Goal: Book appointment/travel/reservation

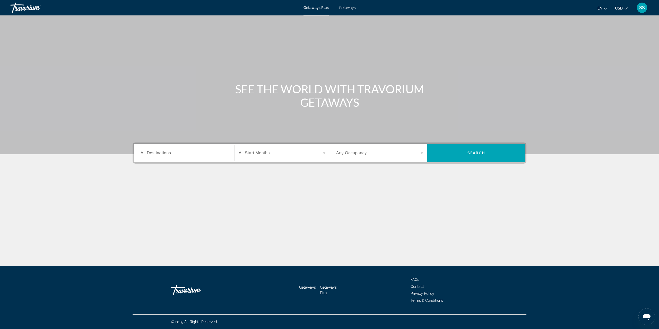
click at [170, 154] on span "All Destinations" at bounding box center [156, 153] width 30 height 4
click at [170, 154] on input "Destination All Destinations" at bounding box center [184, 153] width 87 height 6
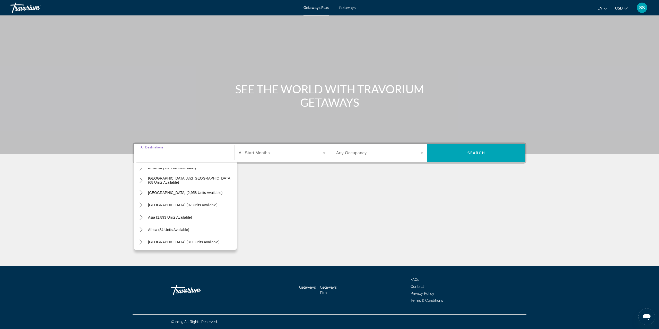
scroll to position [83, 0]
click at [141, 217] on icon "Toggle Asia (1,893 units available) submenu" at bounding box center [141, 216] width 5 height 5
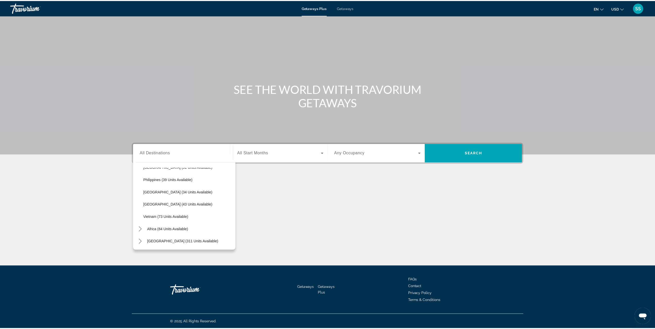
scroll to position [207, 0]
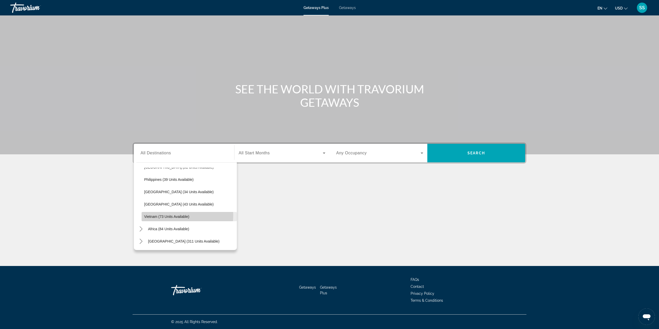
click at [152, 215] on span "Vietnam (73 units available)" at bounding box center [166, 217] width 45 height 4
type input "**********"
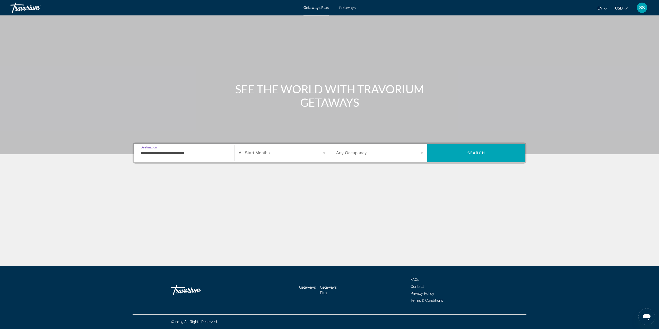
click at [264, 156] on div "Search widget" at bounding box center [282, 153] width 87 height 14
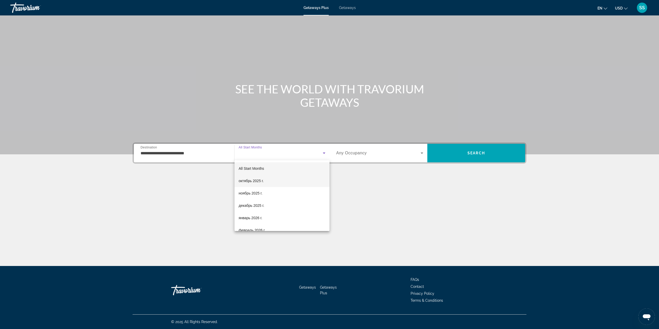
click at [258, 180] on span "октябрь 2025 г." at bounding box center [251, 181] width 25 height 6
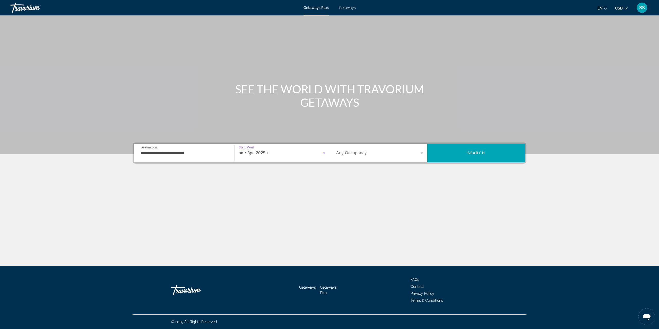
click at [361, 155] on span "Any Occupancy" at bounding box center [351, 153] width 31 height 4
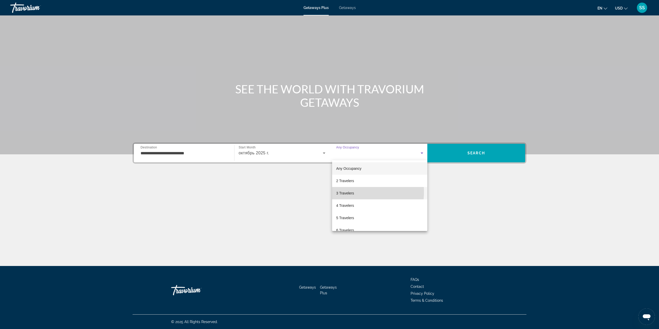
click at [352, 192] on span "3 Travelers" at bounding box center [345, 193] width 18 height 6
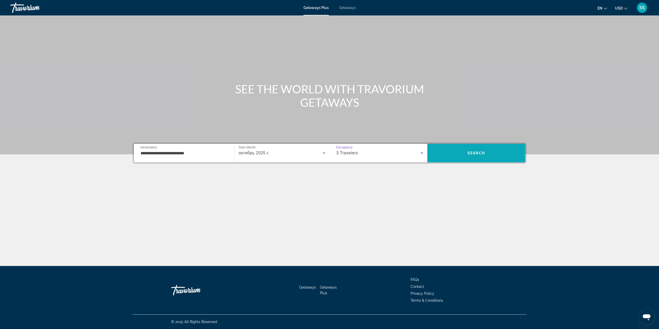
click at [479, 152] on span "Search" at bounding box center [477, 153] width 18 height 4
click at [158, 155] on span "All Destinations" at bounding box center [156, 153] width 31 height 5
click at [158, 155] on input "Destination All Destinations" at bounding box center [184, 153] width 87 height 6
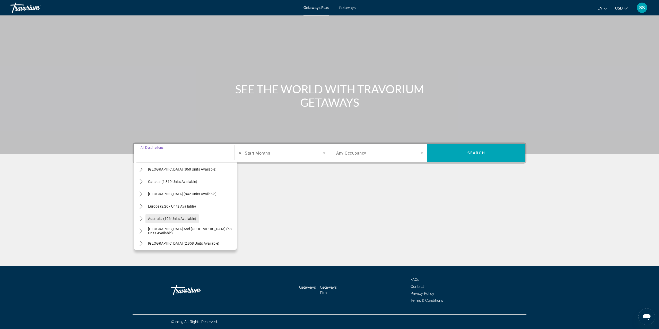
scroll to position [83, 0]
click at [142, 241] on icon "Toggle Middle East (311 units available) submenu" at bounding box center [141, 241] width 5 height 5
click at [141, 195] on mat-icon "Toggle Asia (1,893 units available) submenu" at bounding box center [140, 192] width 9 height 9
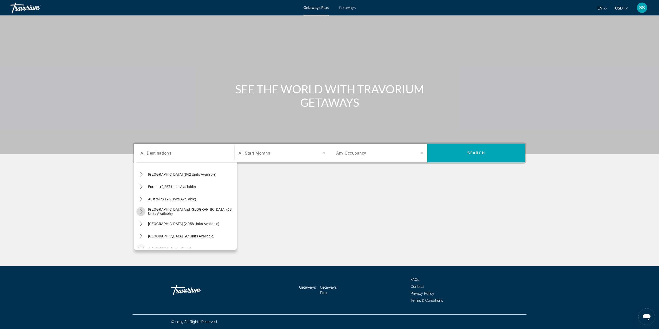
click at [141, 211] on icon "Toggle South Pacific and Oceania (68 units available) submenu" at bounding box center [141, 211] width 5 height 5
click at [141, 210] on icon "Toggle Africa (84 units available) submenu" at bounding box center [141, 208] width 3 height 5
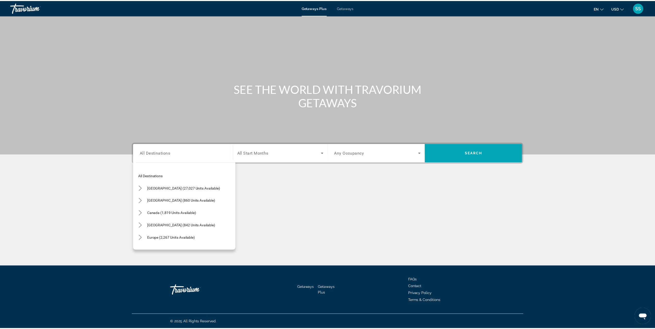
scroll to position [0, 0]
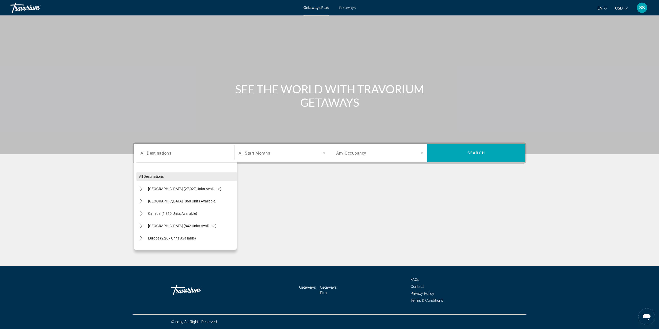
click at [154, 176] on span "All destinations" at bounding box center [151, 177] width 25 height 4
type input "**********"
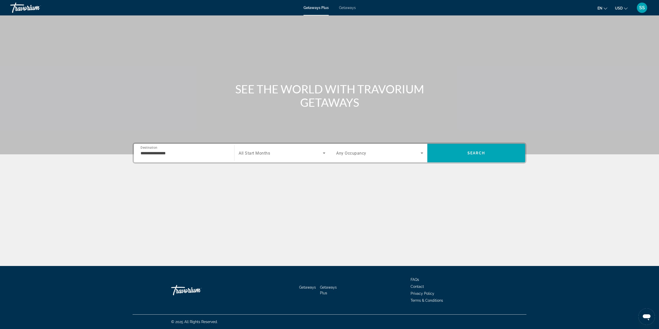
click at [309, 155] on span "Search widget" at bounding box center [281, 153] width 84 height 6
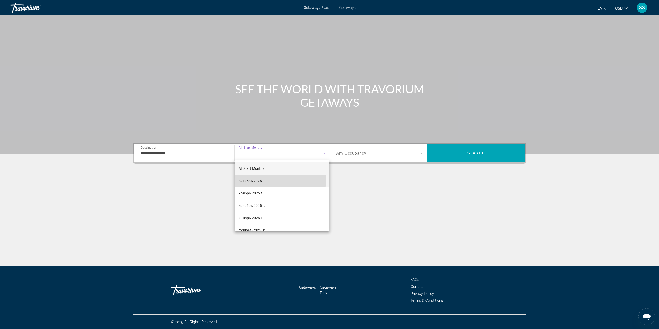
click at [252, 180] on span "октябрь 2025 г." at bounding box center [252, 181] width 27 height 6
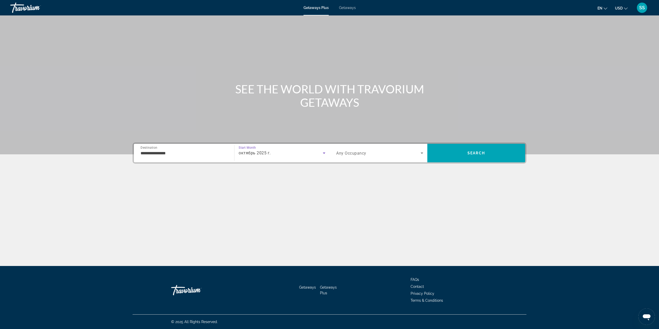
click at [366, 156] on span "Search widget" at bounding box center [378, 153] width 84 height 6
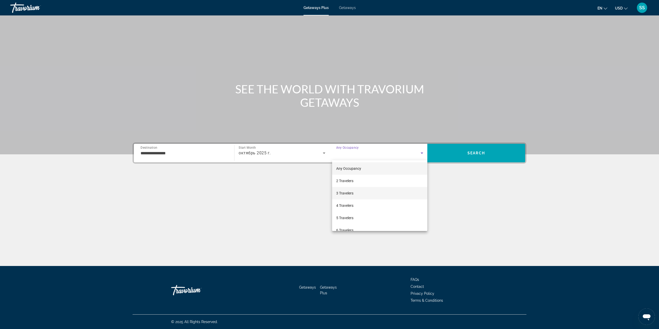
click at [348, 190] on mat-option "3 Travelers" at bounding box center [379, 193] width 95 height 12
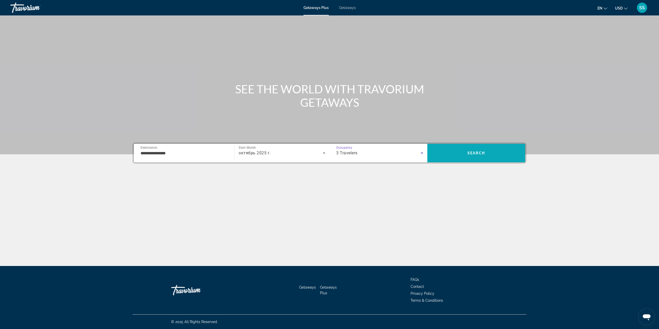
click at [447, 157] on span "Search" at bounding box center [477, 153] width 98 height 12
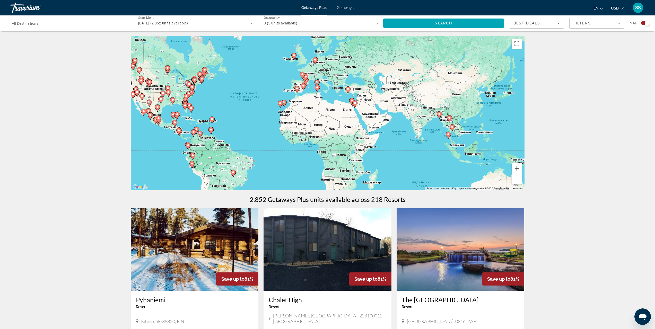
drag, startPoint x: 420, startPoint y: 146, endPoint x: 351, endPoint y: 138, distance: 69.3
click at [351, 138] on div "Чтобы активировать перетаскивание с помощью клавиатуры, нажмите Alt + Ввод. Пос…" at bounding box center [328, 113] width 394 height 155
click at [387, 117] on div "Чтобы активировать перетаскивание с помощью клавиатуры, нажмите Alt + Ввод. Пос…" at bounding box center [328, 113] width 394 height 155
click at [335, 7] on li "Getaways" at bounding box center [343, 8] width 22 height 4
click at [341, 8] on span "Getaways" at bounding box center [345, 8] width 17 height 4
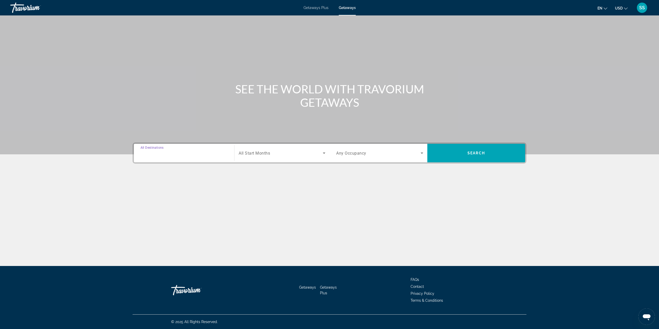
click at [175, 152] on input "Destination All Destinations" at bounding box center [184, 153] width 87 height 6
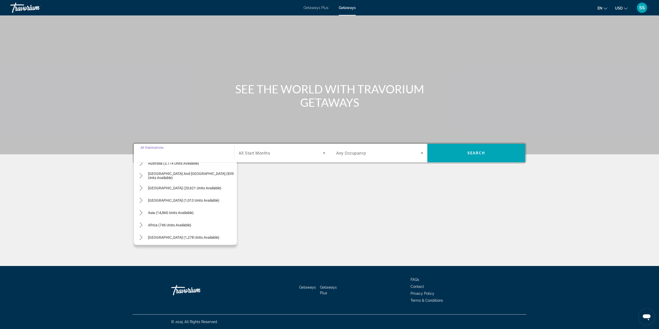
scroll to position [83, 0]
click at [144, 237] on mat-icon "Toggle Middle East (1,278 units available) submenu" at bounding box center [140, 236] width 9 height 9
click at [155, 235] on span "[GEOGRAPHIC_DATA] (178 units available)" at bounding box center [178, 236] width 69 height 4
type input "**********"
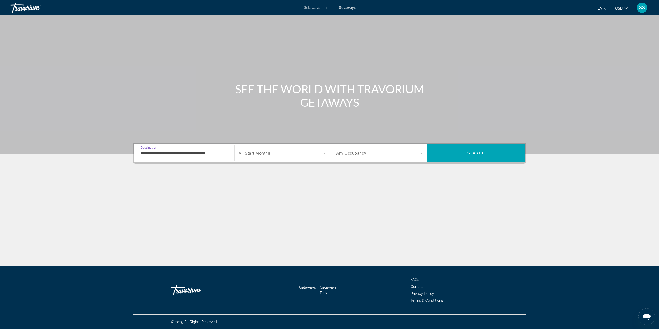
click at [287, 158] on div "Search widget" at bounding box center [282, 153] width 87 height 14
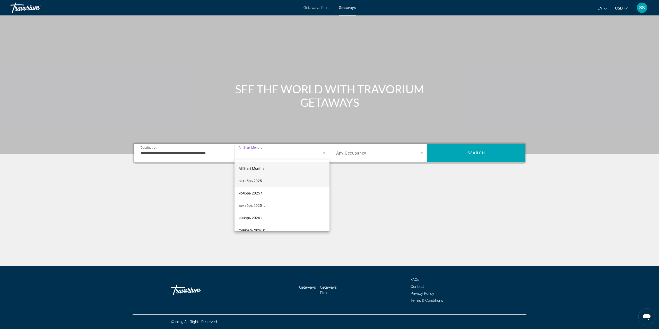
click at [257, 178] on span "октябрь 2025 г." at bounding box center [252, 181] width 27 height 6
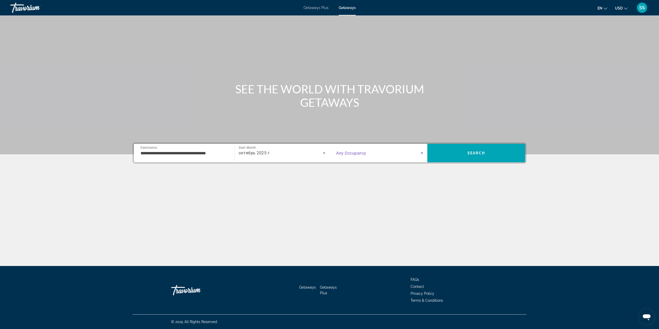
click at [373, 155] on span "Search widget" at bounding box center [378, 153] width 84 height 6
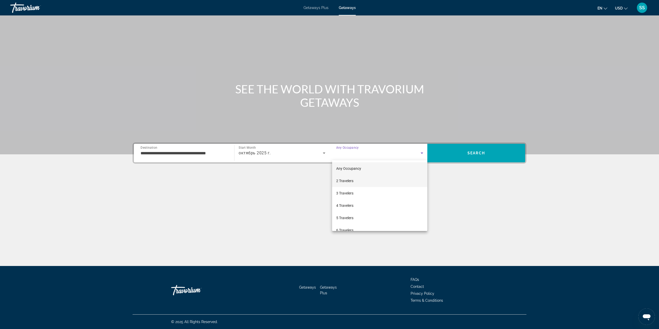
click at [356, 187] on mat-option "2 Travelers" at bounding box center [379, 181] width 95 height 12
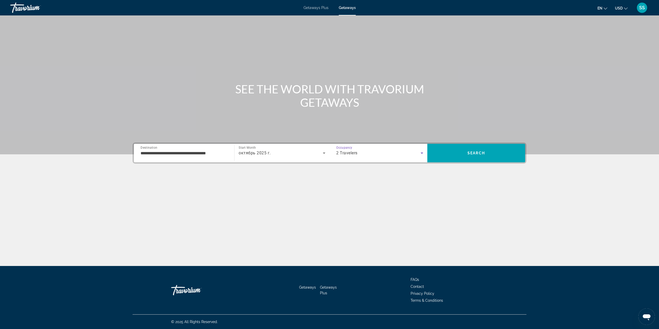
click at [356, 155] on span "2 Travelers" at bounding box center [346, 153] width 21 height 5
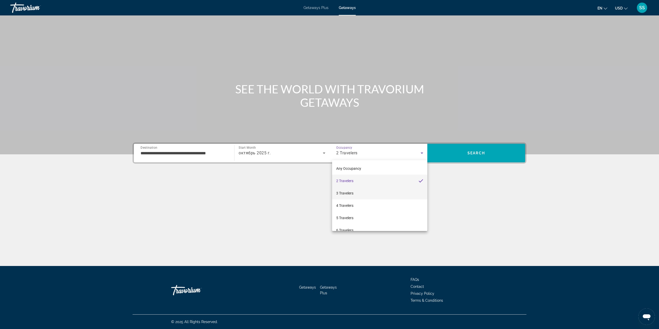
drag, startPoint x: 351, startPoint y: 192, endPoint x: 404, endPoint y: 181, distance: 54.1
click at [351, 192] on span "3 Travelers" at bounding box center [344, 193] width 17 height 6
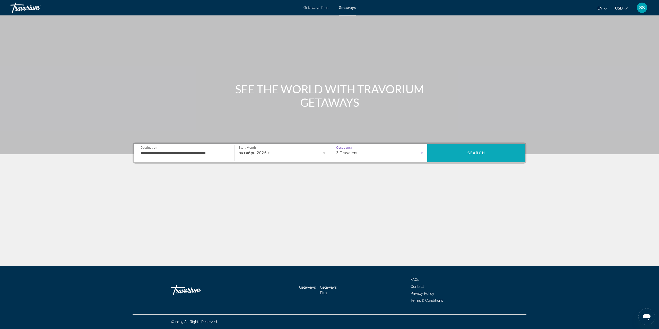
click at [472, 151] on span "Search" at bounding box center [477, 153] width 18 height 4
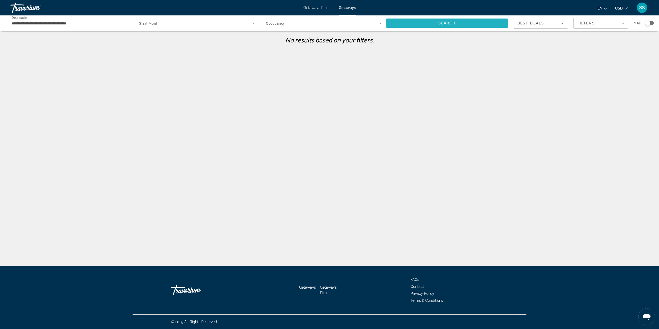
click at [448, 22] on span "Search" at bounding box center [448, 23] width 18 height 4
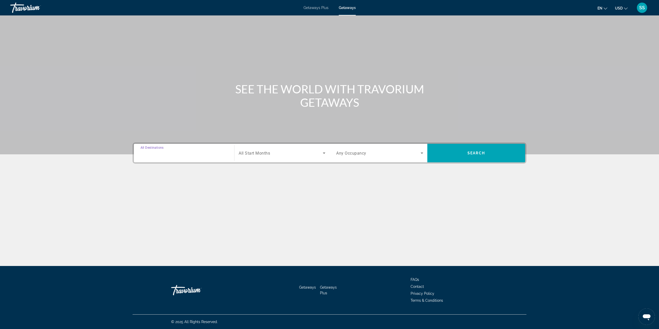
click at [212, 153] on input "Destination All Destinations" at bounding box center [184, 153] width 87 height 6
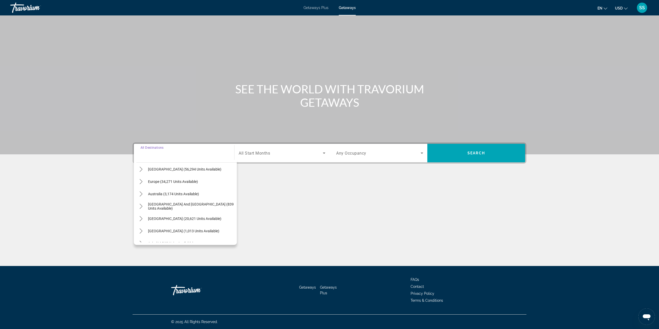
scroll to position [83, 0]
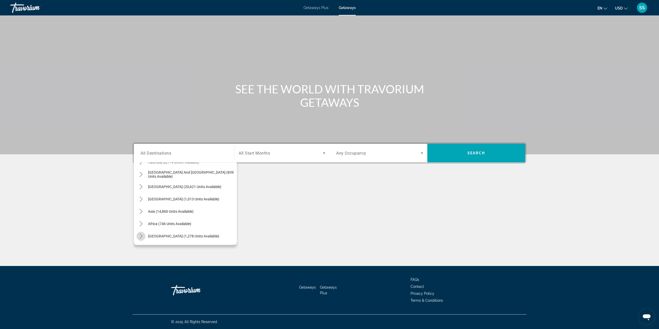
click at [142, 236] on icon "Toggle Middle East (1,278 units available) submenu" at bounding box center [141, 236] width 5 height 5
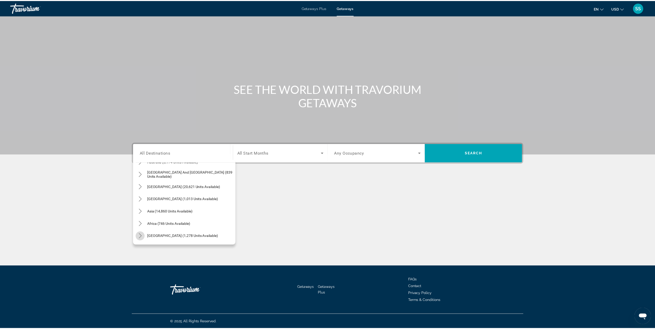
scroll to position [133, 0]
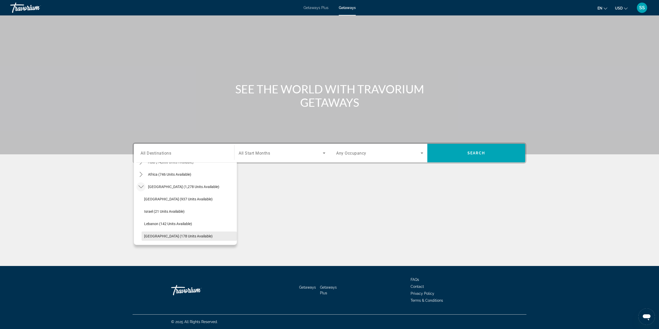
click at [161, 237] on span "[GEOGRAPHIC_DATA] (178 units available)" at bounding box center [178, 236] width 69 height 4
type input "**********"
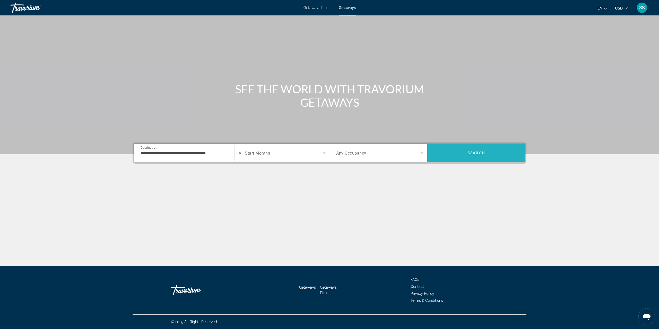
click at [462, 151] on span "Search" at bounding box center [477, 153] width 98 height 12
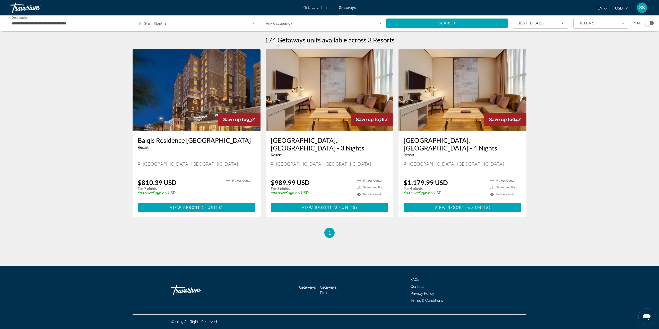
click at [172, 139] on h3 "Balqis Residence [GEOGRAPHIC_DATA]" at bounding box center [197, 140] width 118 height 8
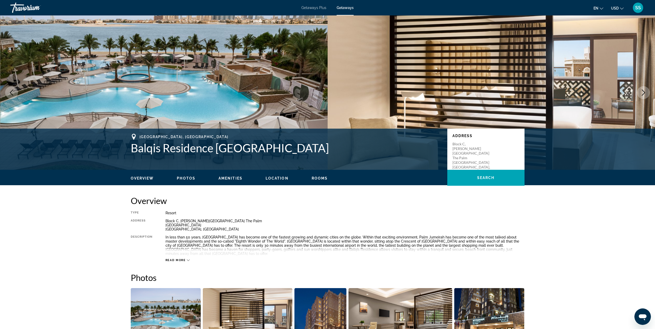
click at [280, 181] on div "Overview Photos Amenities Location Rooms Search" at bounding box center [328, 178] width 415 height 16
click at [280, 178] on span "Location" at bounding box center [277, 178] width 23 height 4
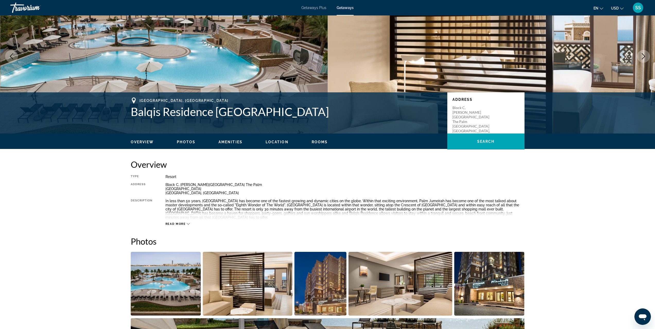
scroll to position [11, 0]
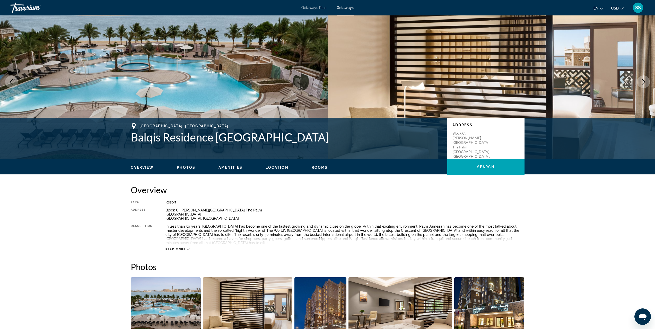
click at [179, 248] on span "Read more" at bounding box center [176, 249] width 20 height 3
click at [314, 168] on span "Rooms" at bounding box center [320, 168] width 16 height 4
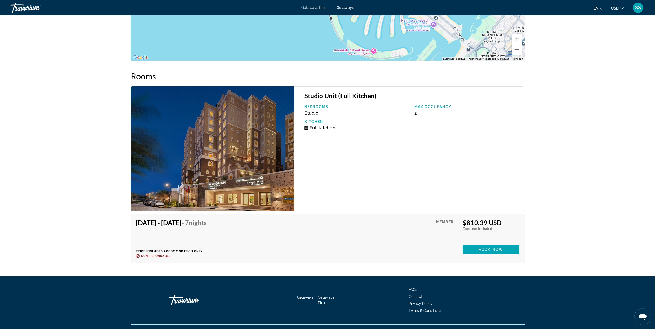
scroll to position [788, 0]
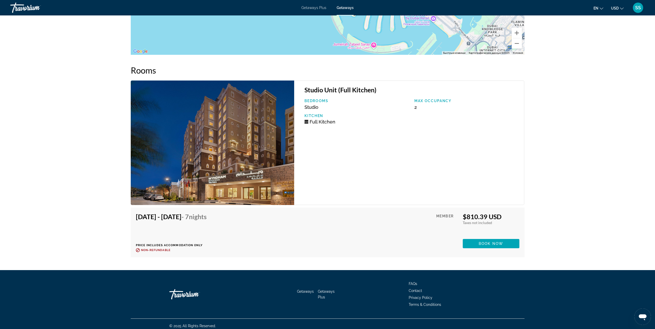
click at [311, 119] on span "Full Kitchen" at bounding box center [323, 121] width 26 height 5
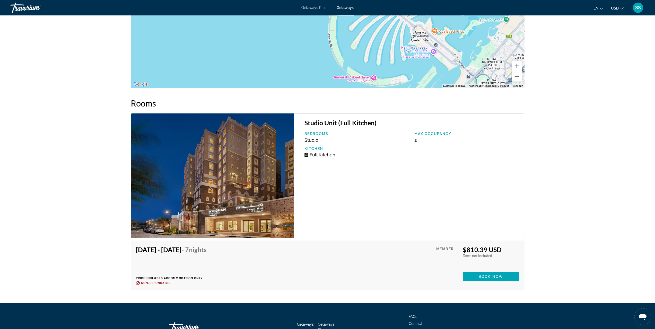
scroll to position [762, 0]
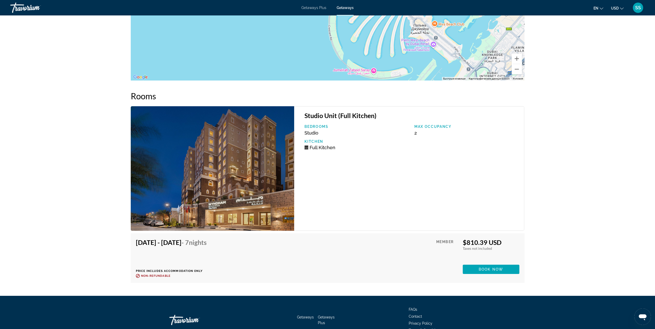
click at [219, 181] on img "Main content" at bounding box center [213, 168] width 164 height 125
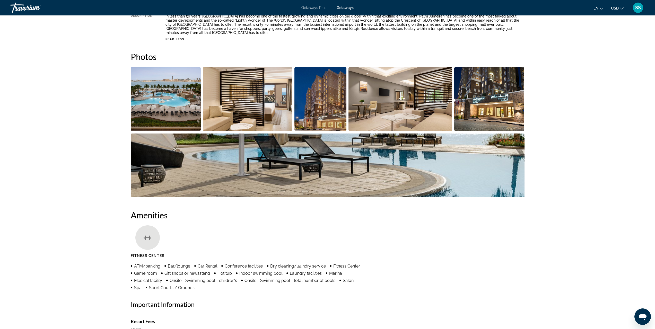
scroll to position [67, 0]
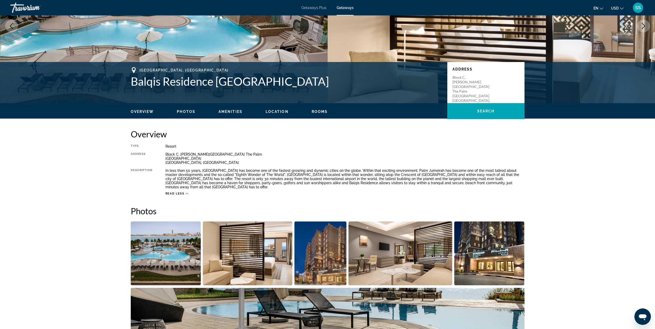
click at [188, 112] on span "Photos" at bounding box center [186, 112] width 19 height 4
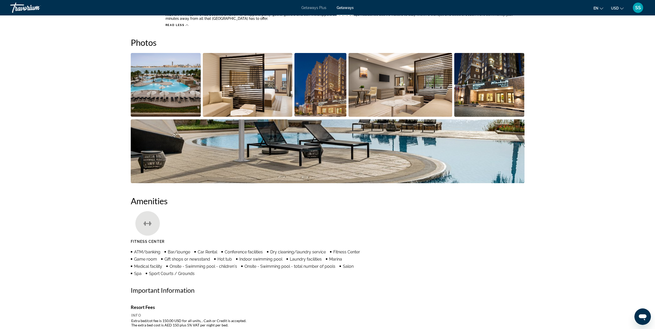
scroll to position [238, 0]
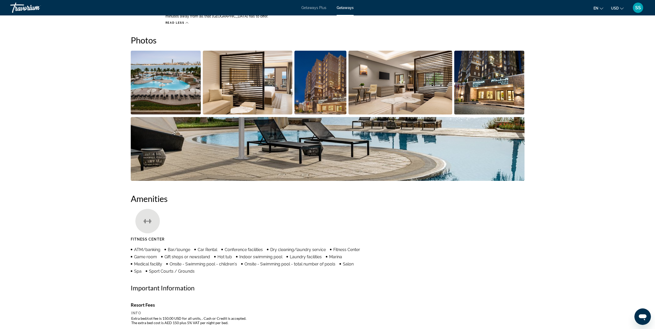
click at [178, 87] on img "Open full-screen image slider" at bounding box center [166, 83] width 70 height 64
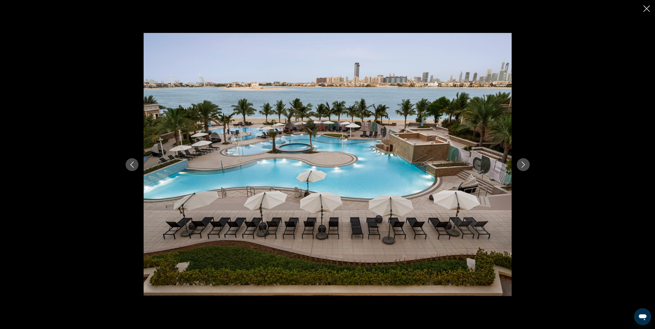
click at [524, 165] on icon "Next image" at bounding box center [523, 165] width 6 height 6
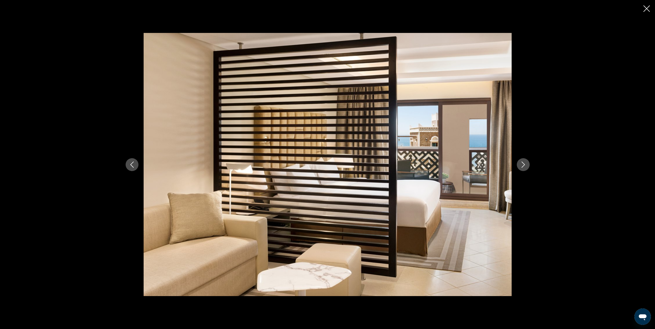
click at [524, 165] on icon "Next image" at bounding box center [523, 165] width 6 height 6
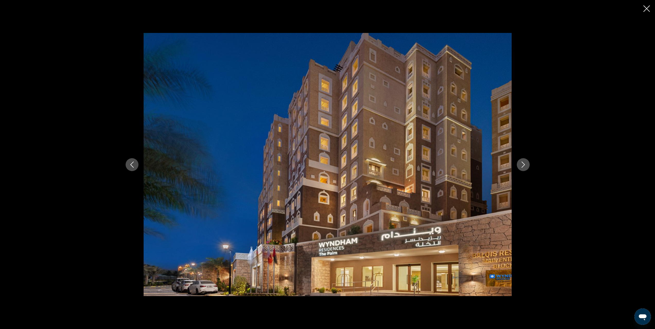
click at [524, 165] on icon "Next image" at bounding box center [523, 165] width 6 height 6
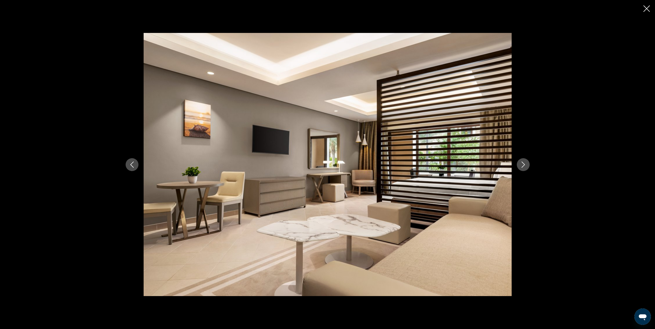
click at [524, 165] on icon "Next image" at bounding box center [523, 165] width 6 height 6
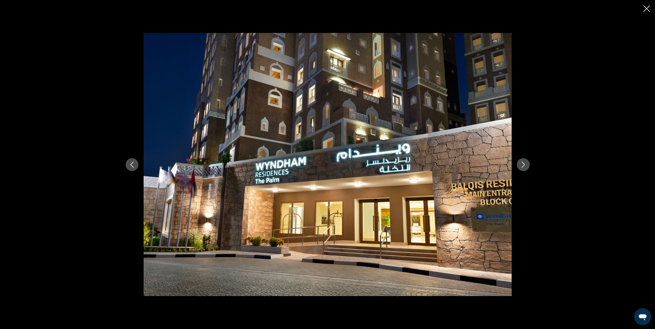
click at [524, 165] on icon "Next image" at bounding box center [523, 165] width 6 height 6
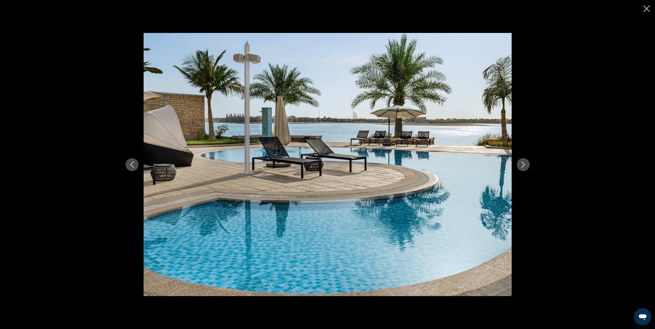
click at [524, 165] on icon "Next image" at bounding box center [523, 165] width 6 height 6
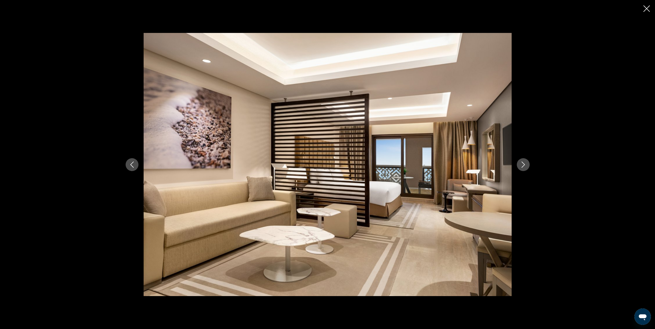
click at [648, 9] on icon "Close slideshow" at bounding box center [647, 8] width 6 height 6
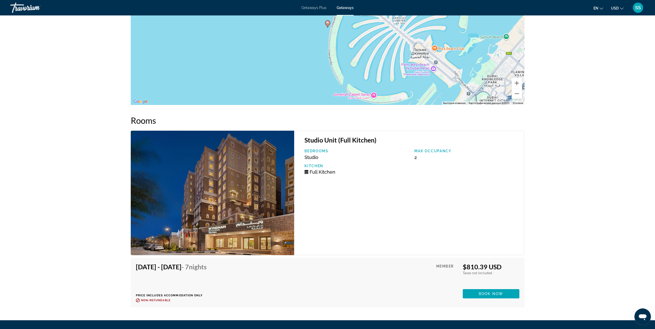
scroll to position [747, 0]
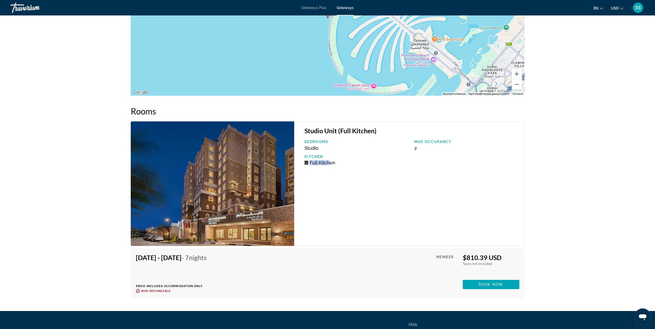
drag, startPoint x: 311, startPoint y: 160, endPoint x: 330, endPoint y: 160, distance: 19.3
click at [330, 160] on span "Full Kitchen" at bounding box center [323, 162] width 26 height 5
drag, startPoint x: 220, startPoint y: 252, endPoint x: 236, endPoint y: 252, distance: 16.5
click at [207, 254] on span "- 7 Nights" at bounding box center [194, 258] width 25 height 8
drag, startPoint x: 135, startPoint y: 255, endPoint x: 172, endPoint y: 255, distance: 36.3
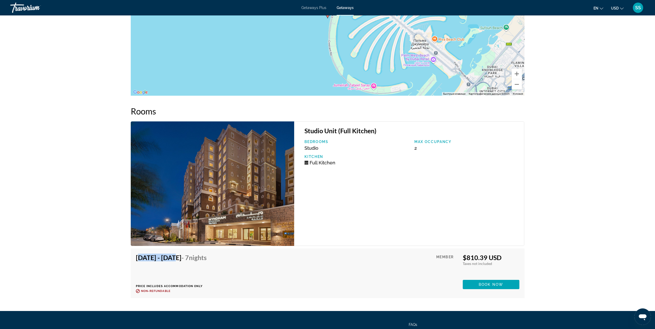
click at [172, 255] on div "[DATE] - [DATE] - 7 Nights Price includes accommodation only Refundable until :…" at bounding box center [328, 274] width 394 height 50
drag, startPoint x: 464, startPoint y: 252, endPoint x: 479, endPoint y: 252, distance: 14.7
click at [479, 254] on div "$810.39 USD" at bounding box center [491, 258] width 57 height 8
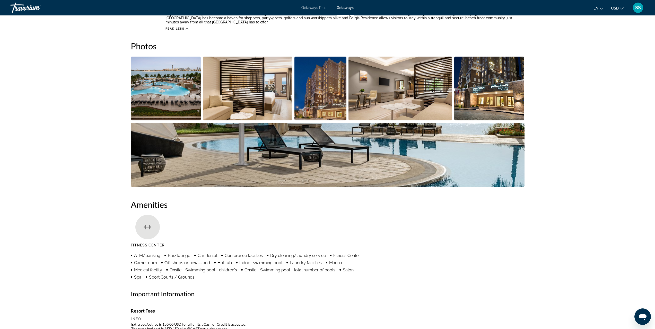
scroll to position [129, 0]
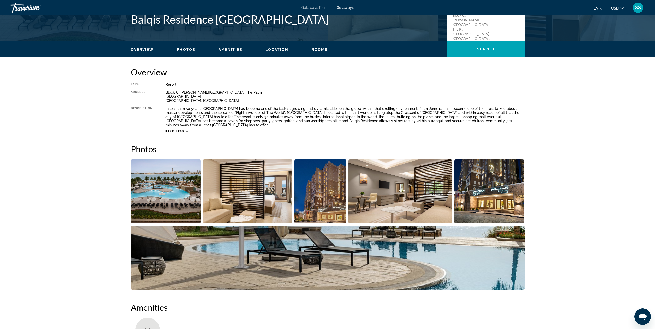
click at [177, 192] on img "Open full-screen image slider" at bounding box center [166, 192] width 70 height 64
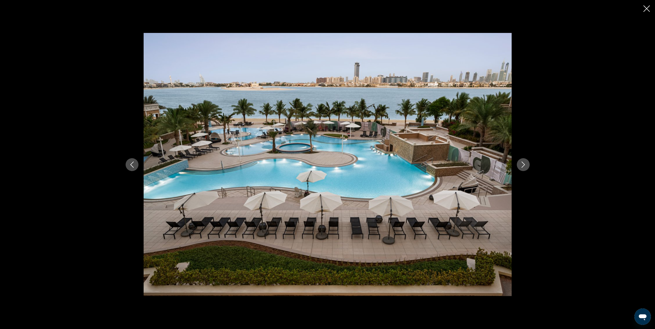
click at [521, 166] on icon "Next image" at bounding box center [523, 165] width 6 height 6
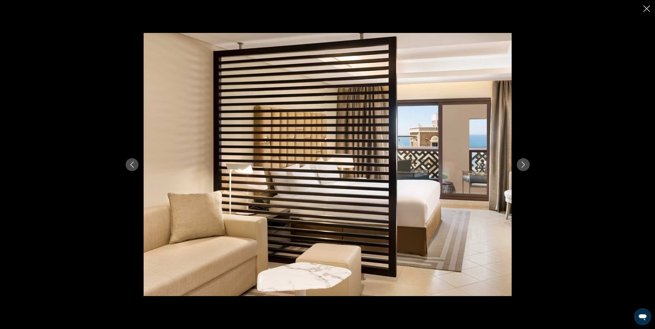
click at [524, 164] on icon "Next image" at bounding box center [523, 165] width 3 height 6
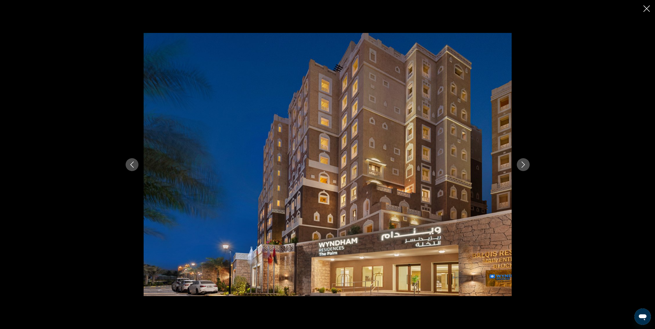
click at [524, 164] on icon "Next image" at bounding box center [523, 165] width 3 height 6
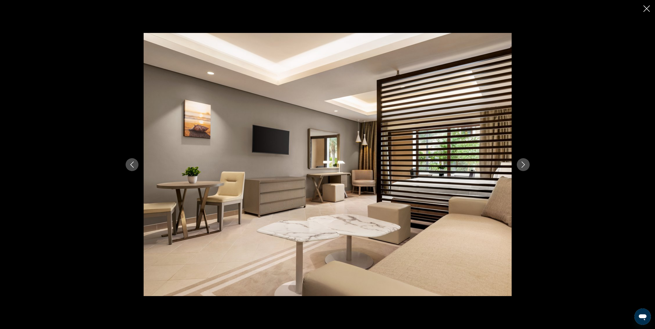
click at [524, 164] on icon "Next image" at bounding box center [523, 165] width 3 height 6
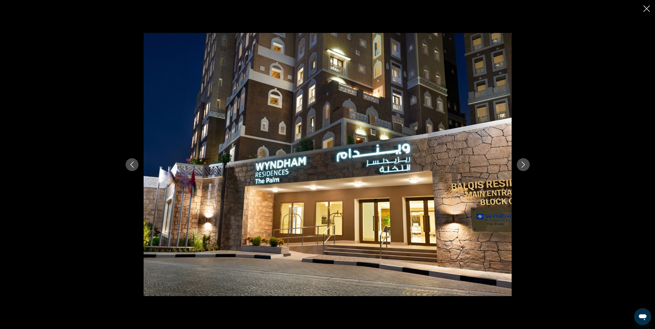
click at [525, 162] on icon "Next image" at bounding box center [523, 165] width 6 height 6
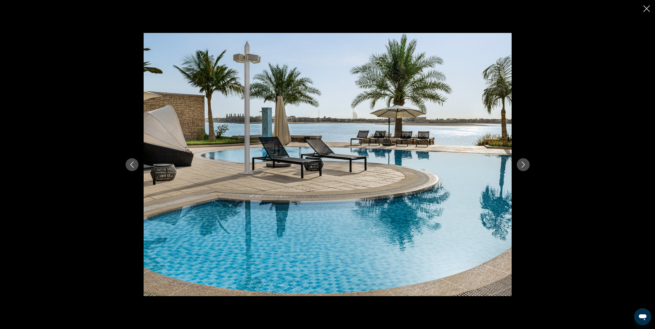
click at [525, 162] on icon "Next image" at bounding box center [523, 165] width 6 height 6
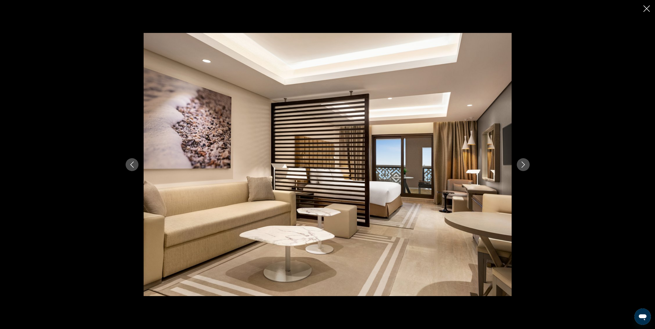
click at [643, 6] on div "prev next" at bounding box center [327, 164] width 655 height 329
click at [643, 9] on div "prev next" at bounding box center [327, 164] width 655 height 329
click at [645, 7] on icon "Close slideshow" at bounding box center [647, 8] width 6 height 6
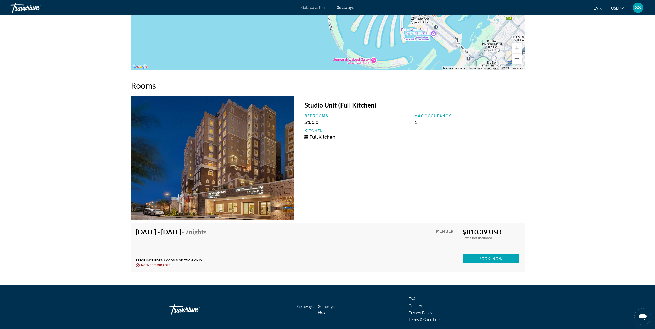
scroll to position [788, 0]
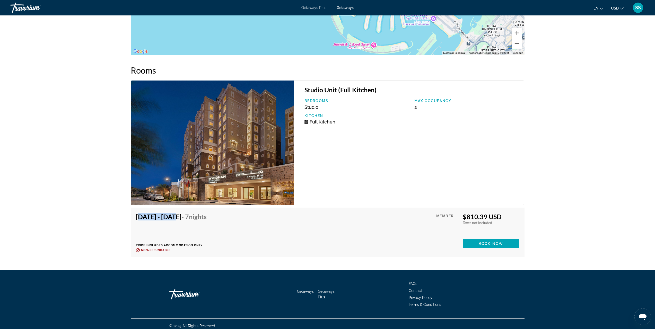
drag, startPoint x: 132, startPoint y: 211, endPoint x: 172, endPoint y: 207, distance: 40.1
click at [172, 208] on div "[DATE] - [DATE] - 7 Nights Price includes accommodation only Refundable until :…" at bounding box center [328, 233] width 394 height 50
drag, startPoint x: 177, startPoint y: 212, endPoint x: 210, endPoint y: 223, distance: 34.7
click at [207, 214] on h4 "[DATE] - [DATE] - 7 Nights" at bounding box center [171, 217] width 71 height 8
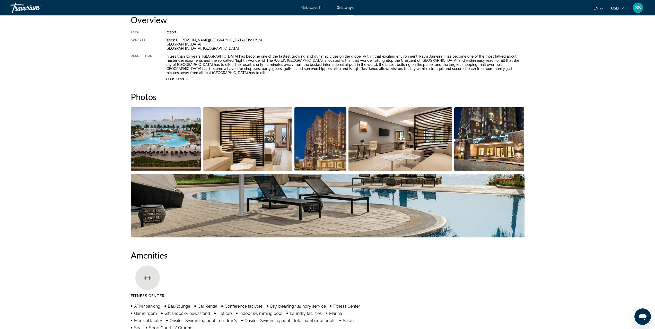
scroll to position [118, 0]
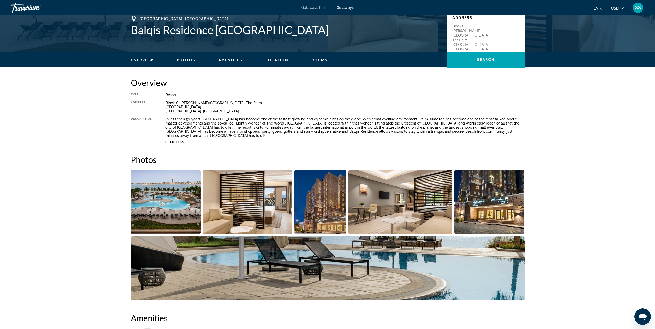
click at [180, 141] on span "Read less" at bounding box center [175, 142] width 19 height 3
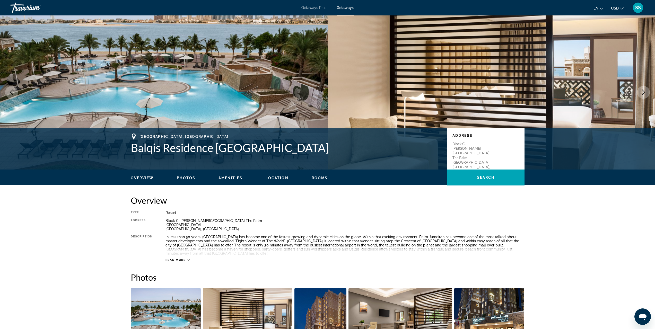
scroll to position [78, 0]
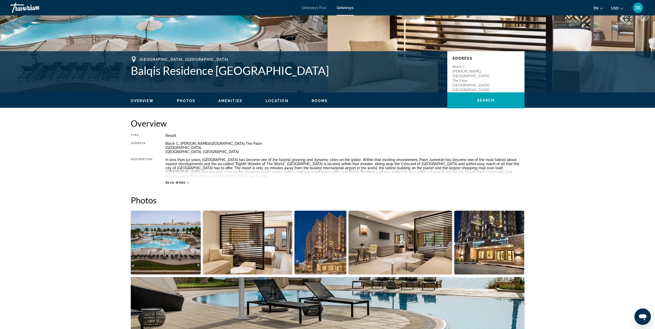
click at [185, 175] on div "Read more" at bounding box center [345, 178] width 359 height 14
click at [184, 181] on span "Read more" at bounding box center [176, 182] width 20 height 3
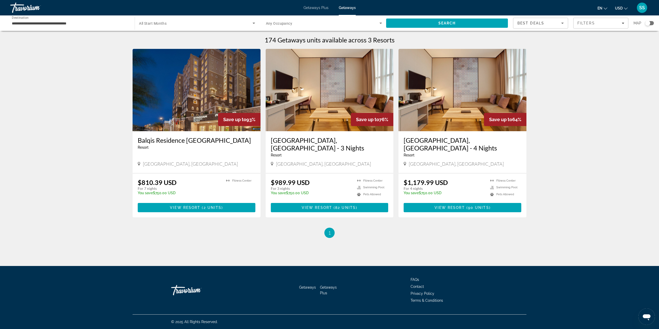
click at [315, 140] on h3 "[GEOGRAPHIC_DATA], [GEOGRAPHIC_DATA] - 3 Nights" at bounding box center [330, 143] width 118 height 15
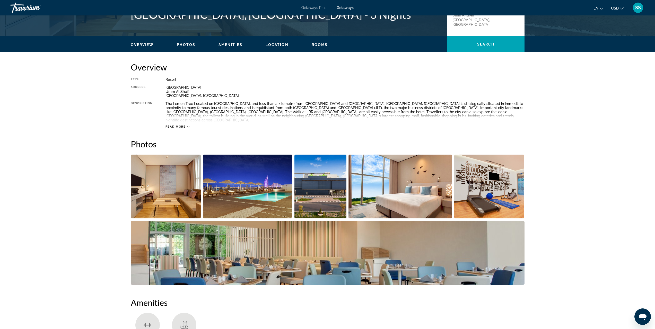
scroll to position [180, 0]
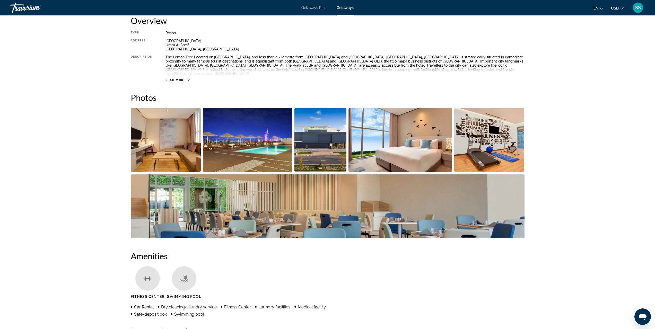
click at [182, 146] on img "Open full-screen image slider" at bounding box center [166, 140] width 70 height 64
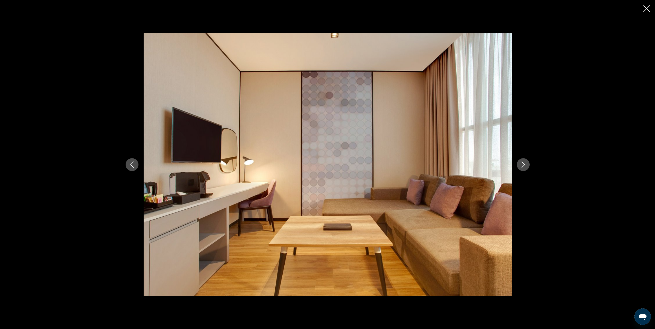
click at [521, 166] on icon "Next image" at bounding box center [523, 165] width 6 height 6
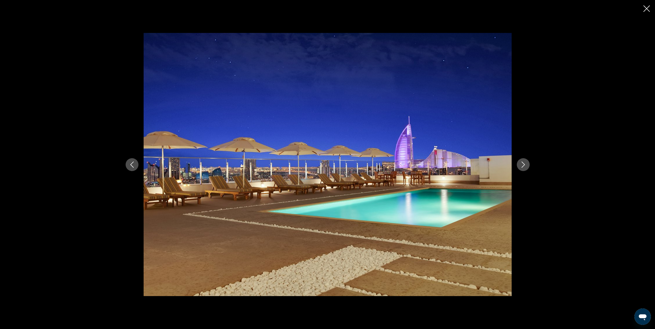
click at [526, 165] on icon "Next image" at bounding box center [523, 165] width 6 height 6
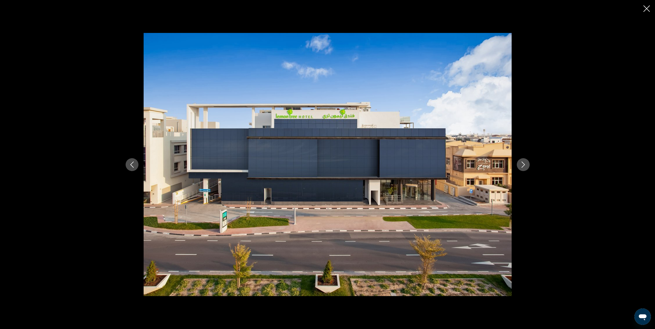
click at [526, 165] on icon "Next image" at bounding box center [523, 165] width 6 height 6
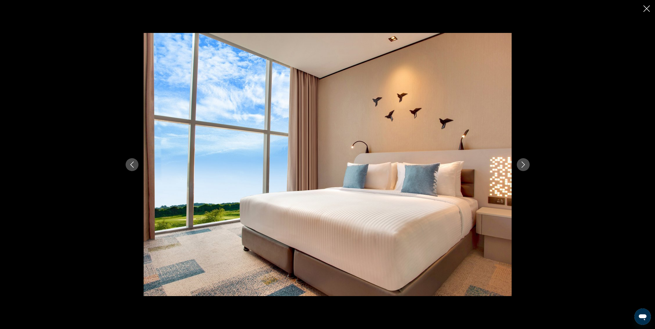
click at [526, 165] on icon "Next image" at bounding box center [523, 165] width 6 height 6
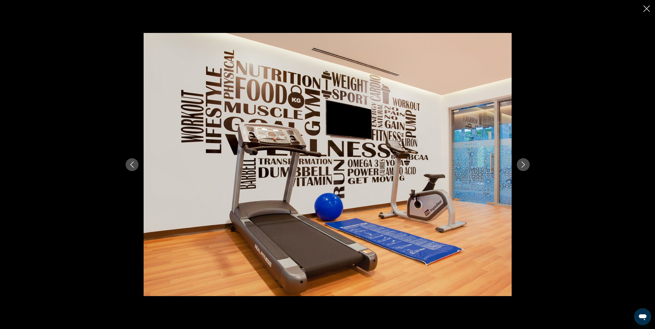
click at [526, 165] on icon "Next image" at bounding box center [523, 165] width 6 height 6
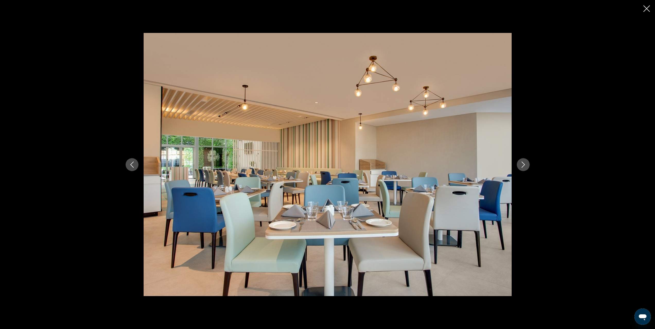
click at [526, 165] on icon "Next image" at bounding box center [523, 165] width 6 height 6
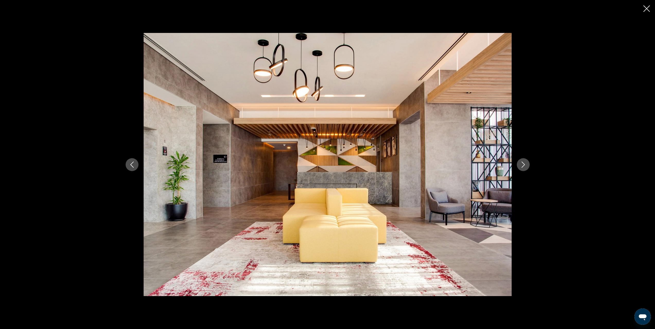
click at [526, 165] on icon "Next image" at bounding box center [523, 165] width 6 height 6
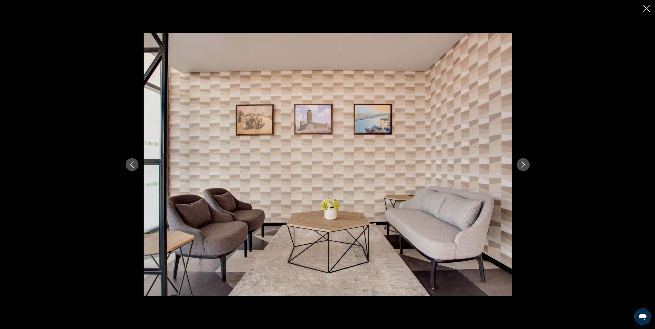
click at [526, 165] on icon "Next image" at bounding box center [523, 165] width 6 height 6
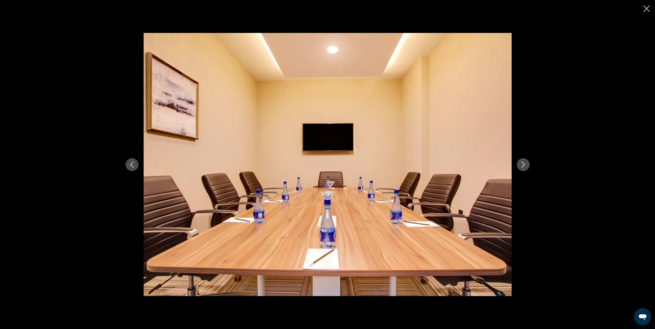
click at [526, 165] on icon "Next image" at bounding box center [523, 165] width 6 height 6
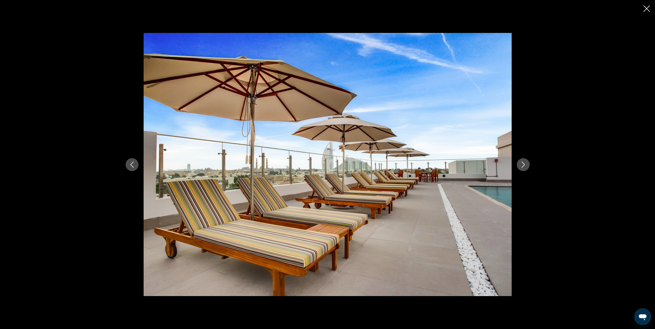
click at [526, 164] on icon "Next image" at bounding box center [523, 165] width 6 height 6
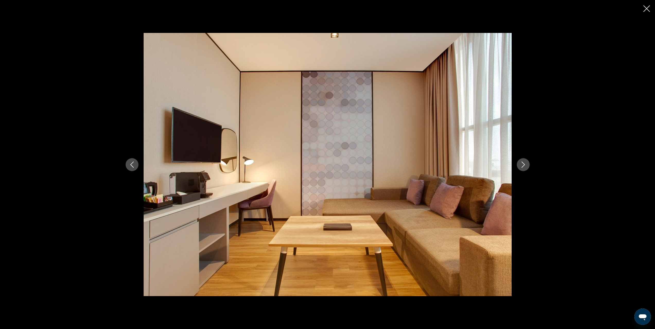
click at [649, 10] on icon "Close slideshow" at bounding box center [647, 8] width 6 height 6
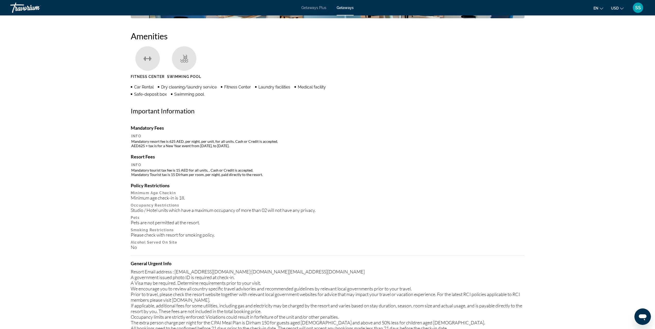
scroll to position [361, 0]
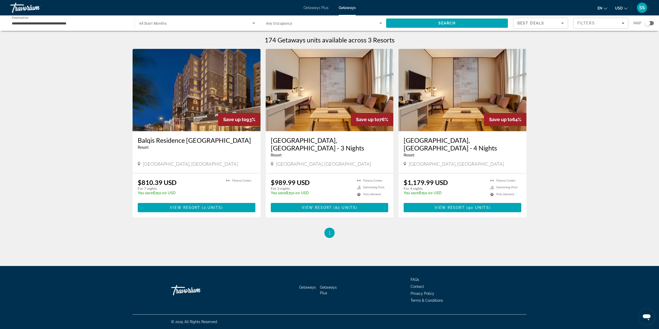
click at [160, 23] on span "All Start Months" at bounding box center [153, 23] width 28 height 4
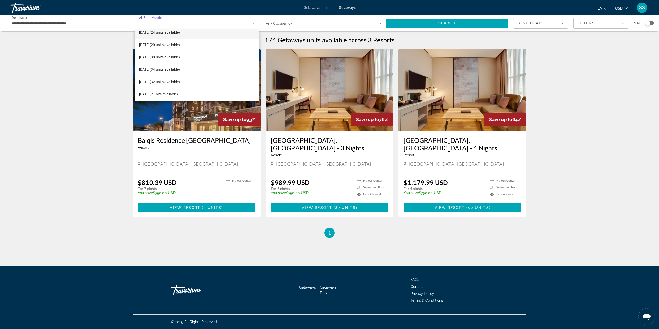
scroll to position [45, 0]
click at [172, 79] on span "[DATE] (32 units available)" at bounding box center [159, 81] width 41 height 6
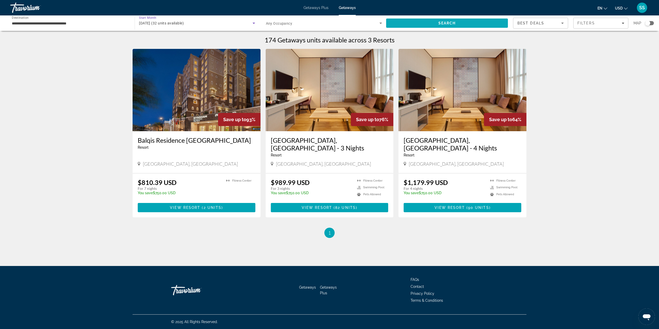
click at [425, 20] on span "Search" at bounding box center [447, 23] width 122 height 12
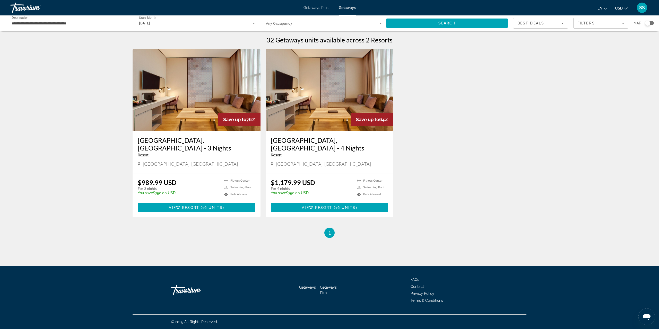
click at [151, 25] on div "[DATE]" at bounding box center [195, 23] width 113 height 6
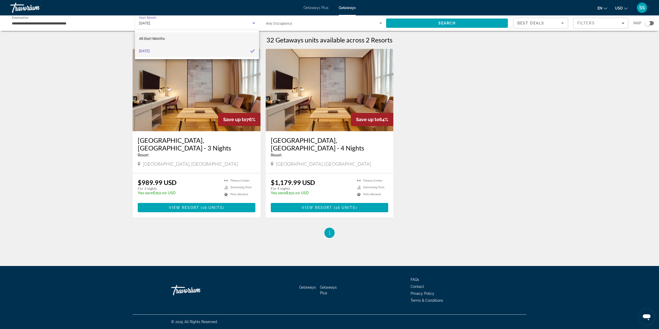
click at [156, 38] on span "All Start Months" at bounding box center [152, 39] width 26 height 4
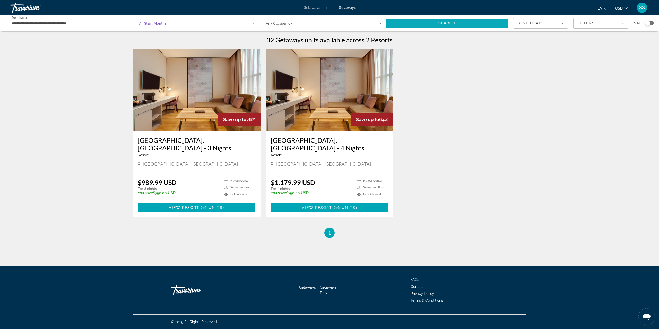
click at [439, 22] on span "Search" at bounding box center [448, 23] width 18 height 4
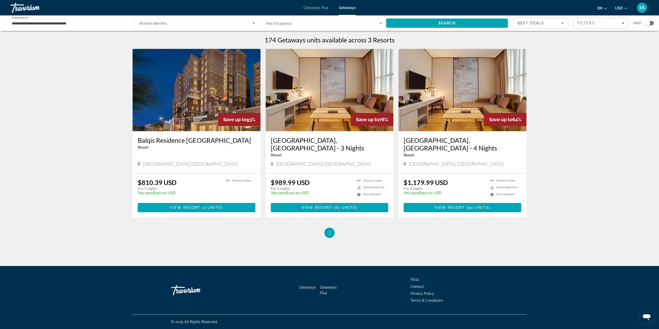
click at [329, 27] on div "Search widget" at bounding box center [324, 23] width 116 height 14
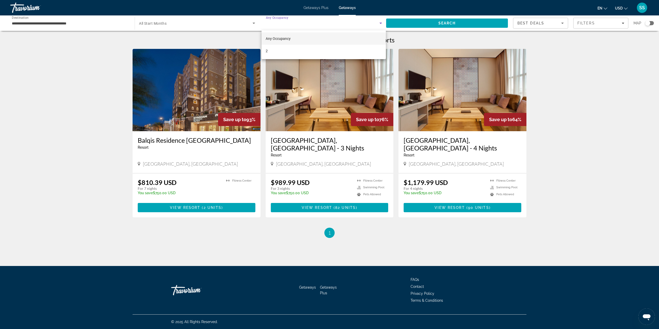
click at [197, 25] on div at bounding box center [329, 164] width 659 height 329
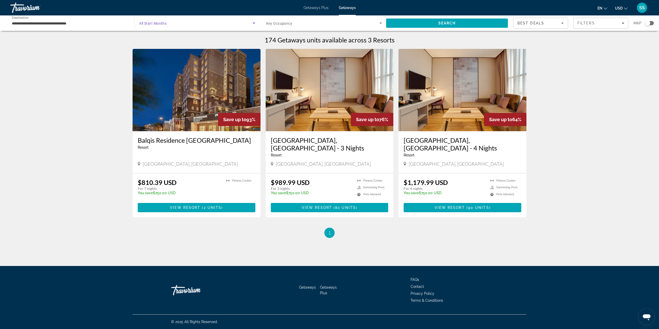
click at [184, 24] on span "Search widget" at bounding box center [195, 23] width 113 height 6
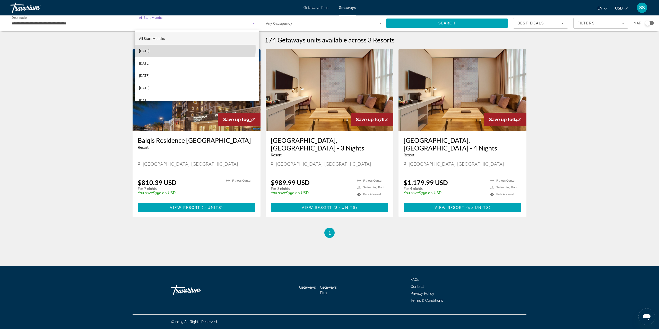
click at [172, 49] on mat-option "[DATE]" at bounding box center [197, 51] width 124 height 12
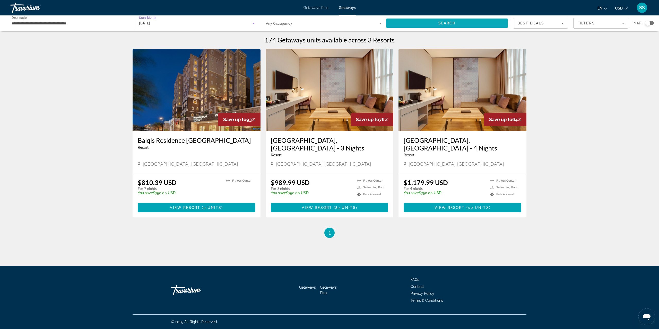
click at [447, 22] on span "Search" at bounding box center [448, 23] width 18 height 4
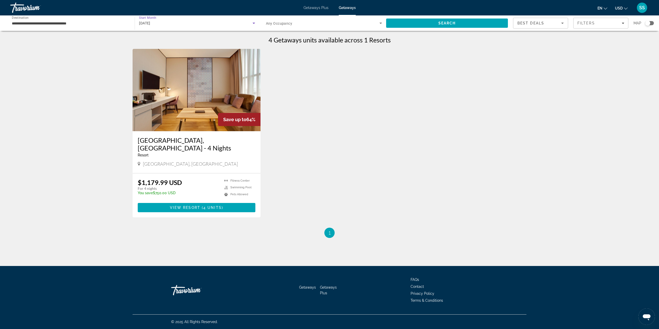
click at [150, 24] on span "[DATE]" at bounding box center [144, 23] width 11 height 4
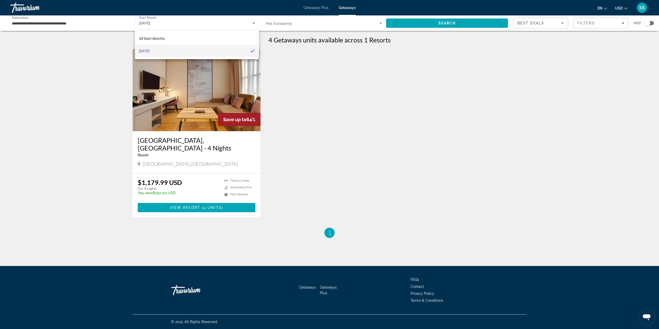
click at [52, 24] on div at bounding box center [329, 164] width 659 height 329
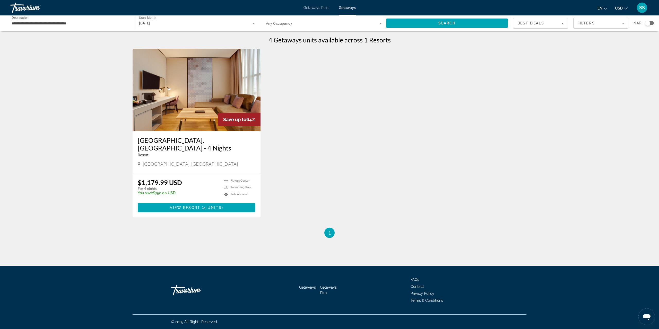
click at [319, 8] on span "Getaways Plus" at bounding box center [316, 8] width 25 height 4
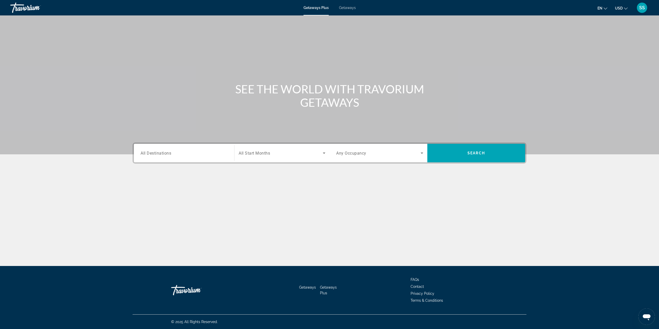
click at [164, 158] on div "Search widget" at bounding box center [184, 153] width 87 height 15
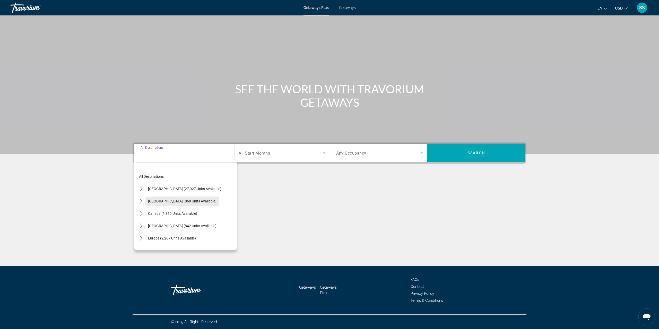
scroll to position [83, 0]
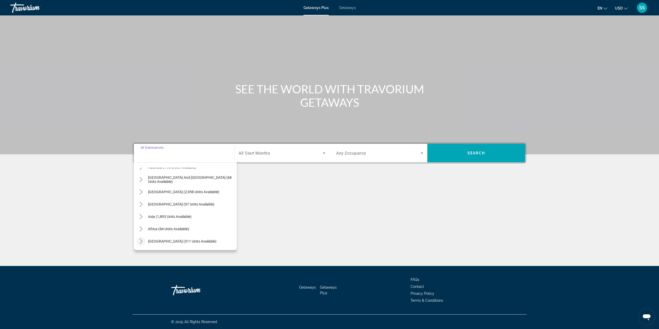
click at [142, 239] on icon "Toggle Middle East (311 units available) submenu" at bounding box center [141, 241] width 5 height 5
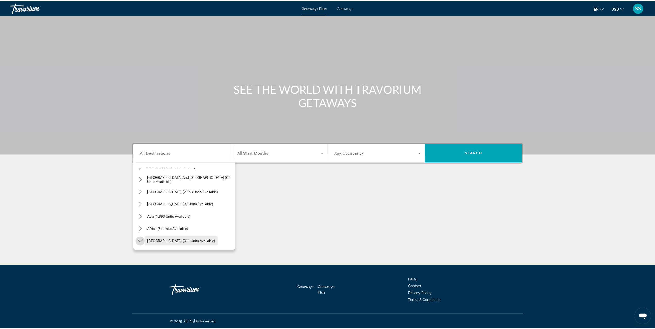
scroll to position [108, 0]
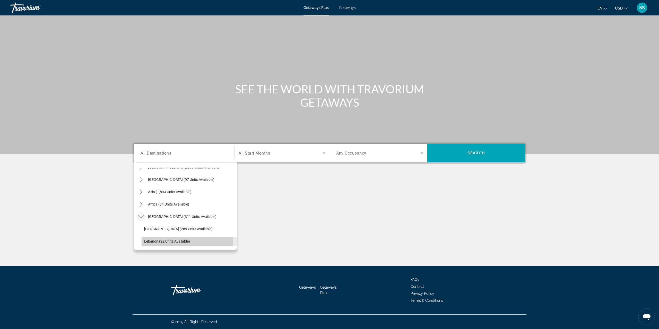
click at [173, 242] on span "Lebanon (22 units available)" at bounding box center [167, 242] width 46 height 4
type input "**********"
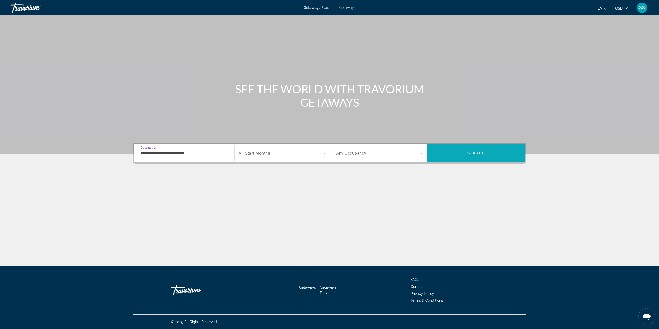
click at [446, 152] on span "Search" at bounding box center [477, 153] width 98 height 12
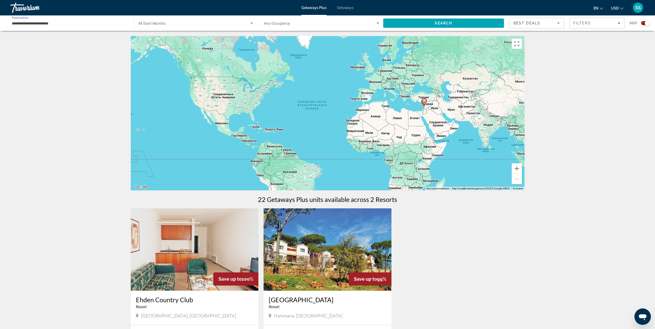
click at [49, 26] on input "**********" at bounding box center [69, 23] width 115 height 6
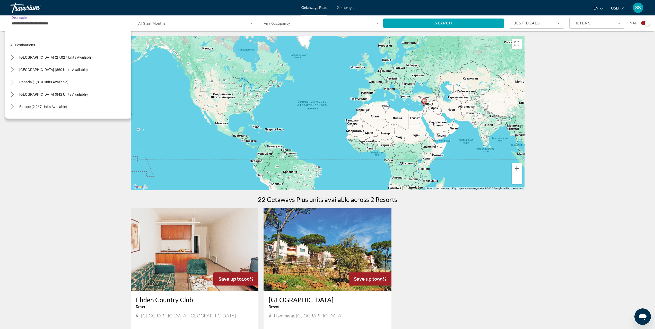
scroll to position [108, 0]
click at [12, 86] on icon "Toggle Middle East (311 units available) submenu" at bounding box center [12, 85] width 5 height 3
click at [287, 23] on span "Any Occupancy" at bounding box center [277, 23] width 27 height 4
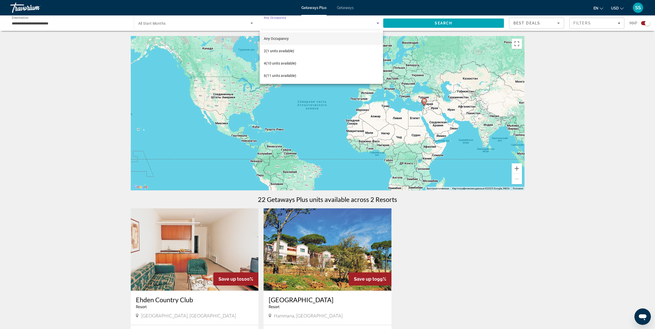
click at [542, 22] on div at bounding box center [327, 164] width 655 height 329
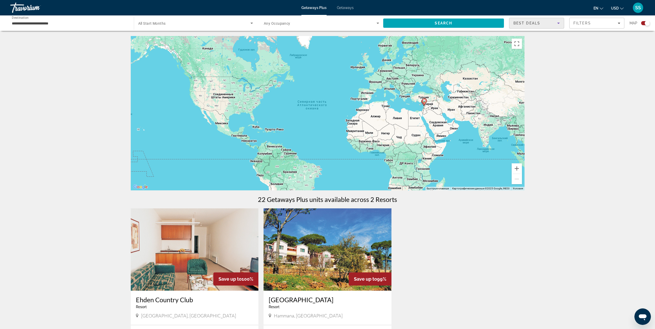
click at [557, 23] on icon "Sort by" at bounding box center [559, 23] width 6 height 6
click at [590, 25] on div at bounding box center [327, 164] width 655 height 329
click at [594, 24] on div "Filters" at bounding box center [597, 23] width 47 height 4
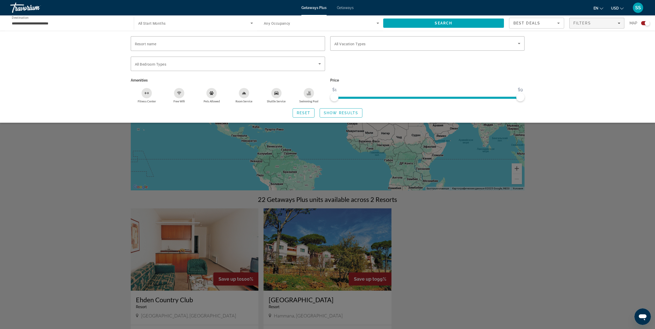
click at [547, 21] on div "Best Deals" at bounding box center [536, 23] width 44 height 6
click at [532, 46] on mat-option "Lowest Price" at bounding box center [537, 49] width 55 height 12
click at [63, 152] on div "Search widget" at bounding box center [327, 203] width 655 height 252
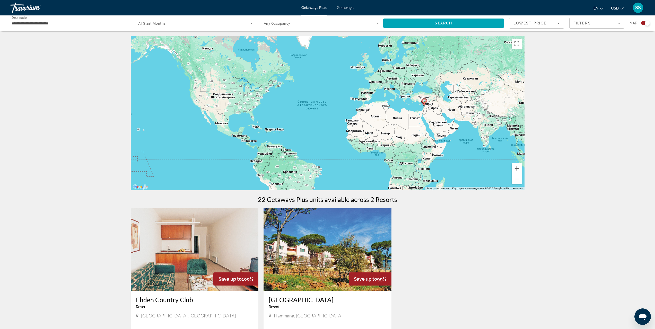
click at [50, 25] on input "**********" at bounding box center [69, 23] width 115 height 6
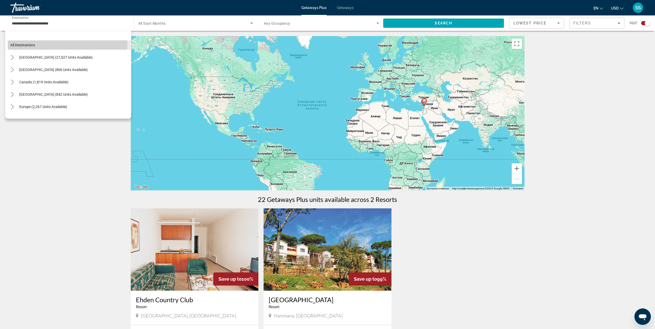
click at [28, 45] on span "All destinations" at bounding box center [22, 45] width 25 height 4
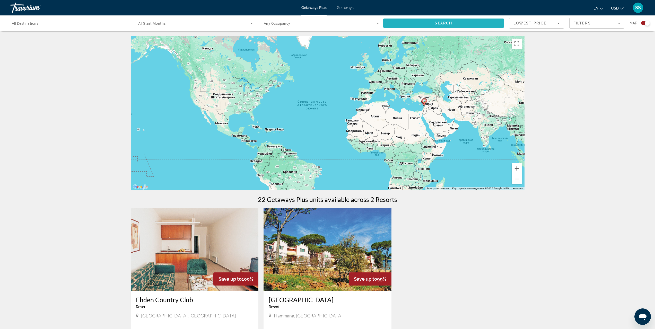
click at [462, 22] on span "Search" at bounding box center [443, 23] width 121 height 12
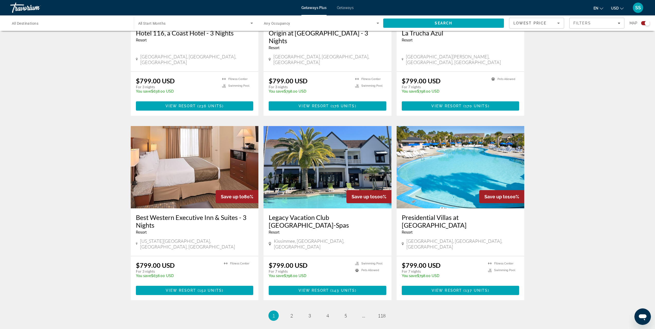
scroll to position [644, 0]
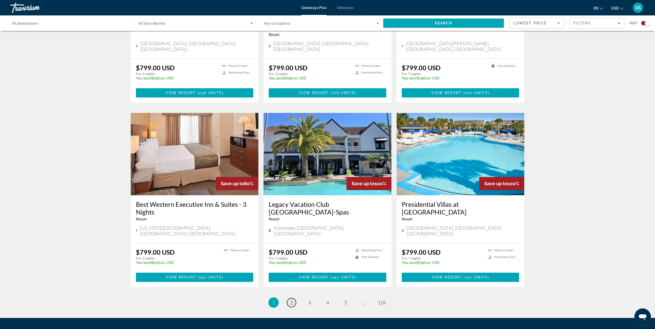
click at [294, 298] on link "page 2" at bounding box center [291, 302] width 9 height 9
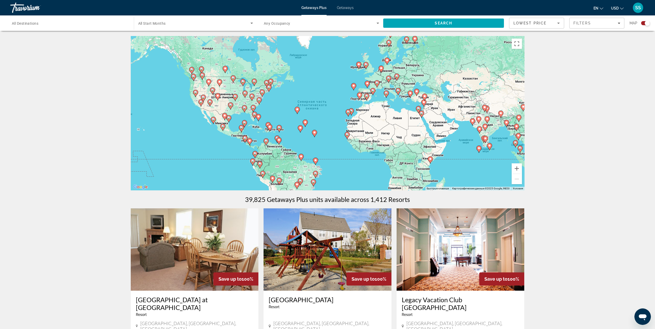
click at [21, 18] on div "Search widget" at bounding box center [69, 23] width 115 height 15
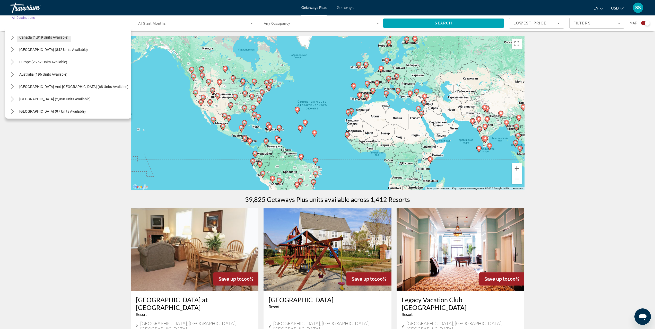
scroll to position [52, 0]
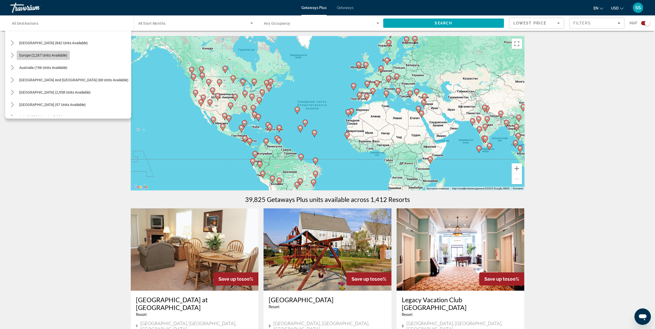
click at [27, 56] on span "Europe (2,267 units available)" at bounding box center [43, 55] width 48 height 4
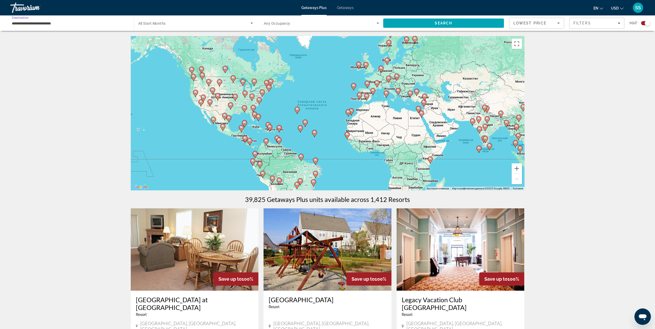
click at [35, 24] on input "**********" at bounding box center [69, 23] width 115 height 6
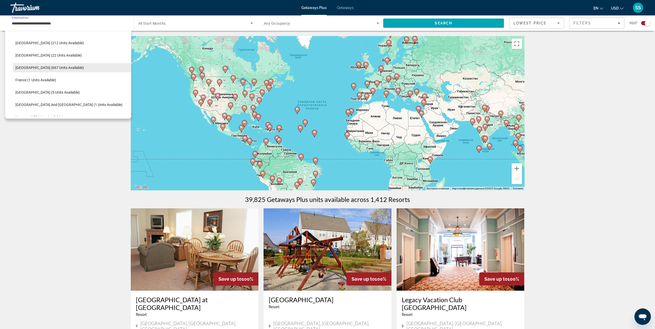
scroll to position [134, 0]
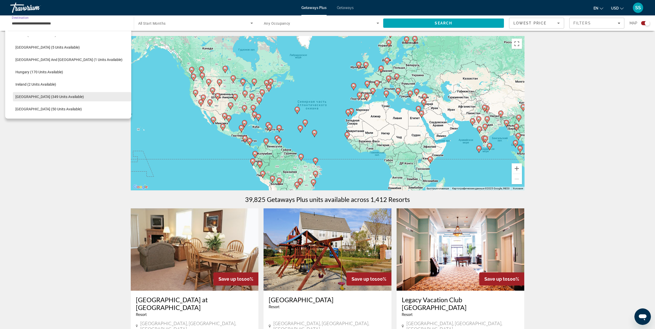
click at [20, 96] on span "[GEOGRAPHIC_DATA] (349 units available)" at bounding box center [49, 97] width 69 height 4
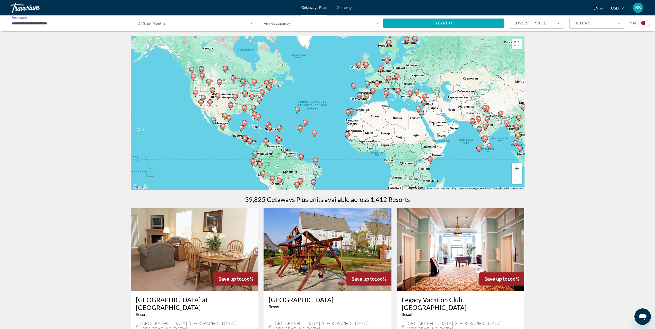
click at [410, 22] on span "Search" at bounding box center [443, 23] width 121 height 12
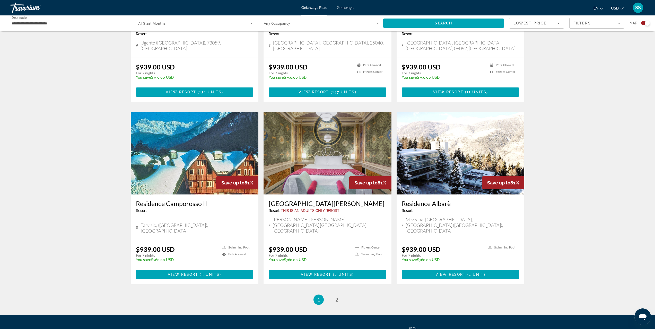
scroll to position [644, 0]
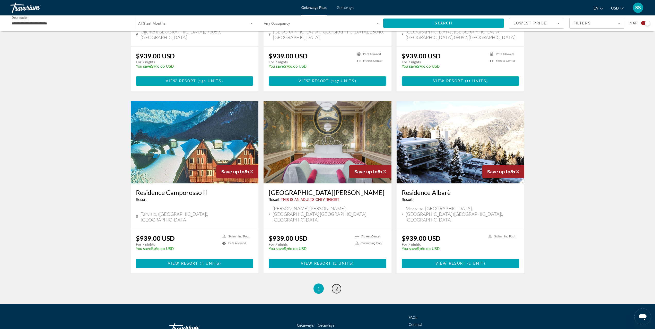
click at [339, 285] on link "page 2" at bounding box center [336, 289] width 9 height 9
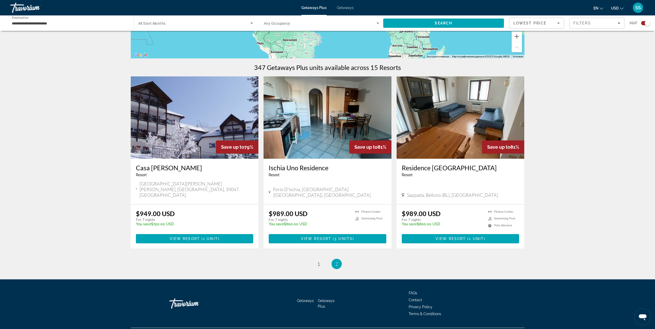
scroll to position [134, 0]
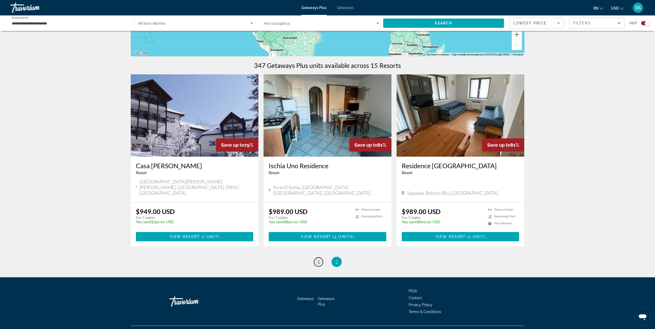
click at [319, 259] on span "1" at bounding box center [319, 262] width 3 height 6
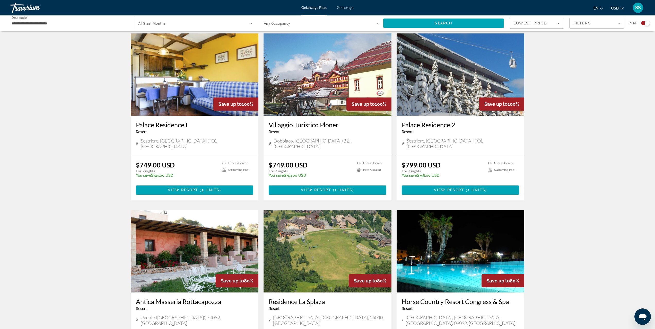
scroll to position [313, 0]
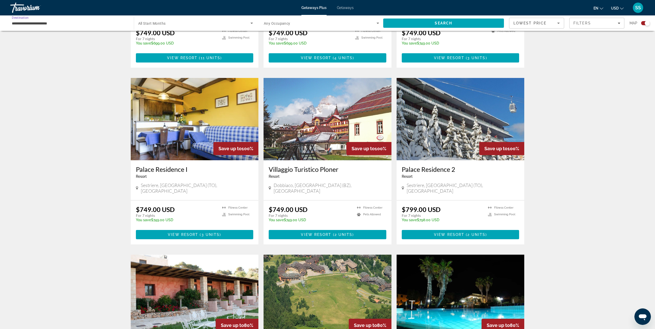
click at [27, 24] on input "**********" at bounding box center [69, 23] width 115 height 6
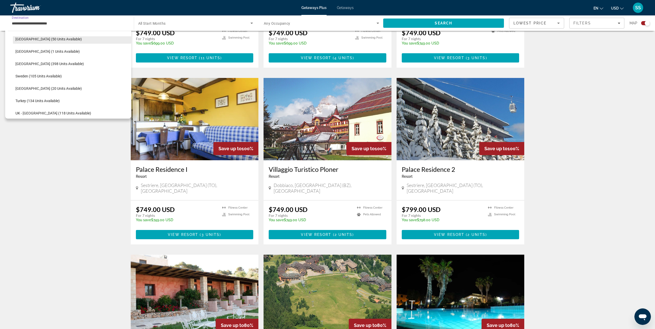
scroll to position [206, 0]
click at [47, 99] on span "Turkey (134 units available)" at bounding box center [37, 99] width 44 height 4
type input "**********"
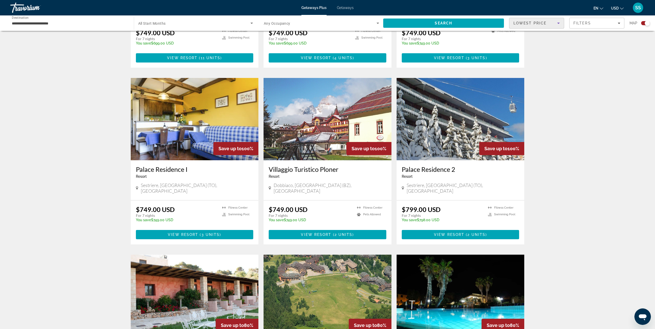
click at [559, 22] on icon "Sort by" at bounding box center [559, 23] width 6 height 6
click at [578, 49] on div at bounding box center [327, 164] width 655 height 329
click at [544, 28] on div "Lowest Price" at bounding box center [537, 25] width 46 height 14
click at [524, 36] on span "Best Deals" at bounding box center [522, 37] width 17 height 4
click at [517, 22] on span "Best Deals" at bounding box center [527, 23] width 27 height 4
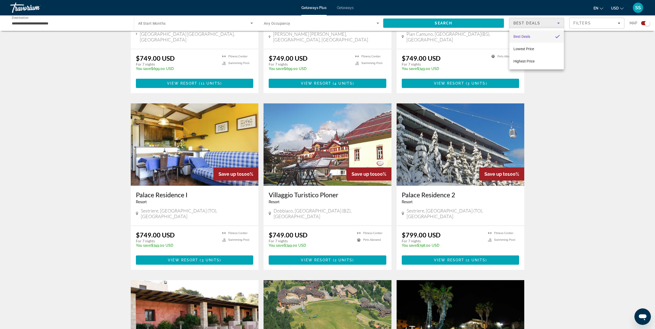
scroll to position [287, 0]
click at [467, 24] on div at bounding box center [327, 164] width 655 height 329
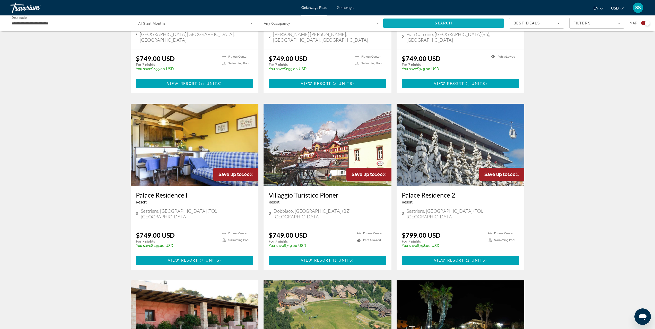
click at [438, 23] on span "Search" at bounding box center [444, 23] width 18 height 4
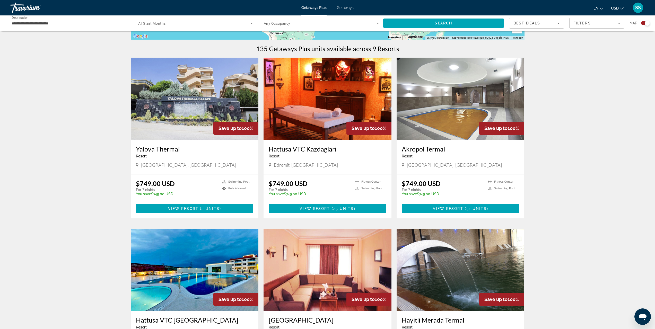
scroll to position [155, 0]
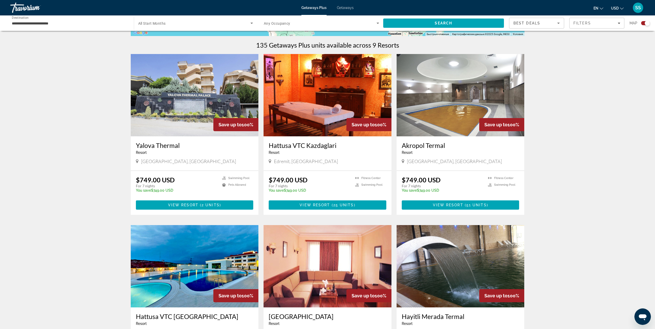
click at [200, 109] on img "Main content" at bounding box center [195, 95] width 128 height 82
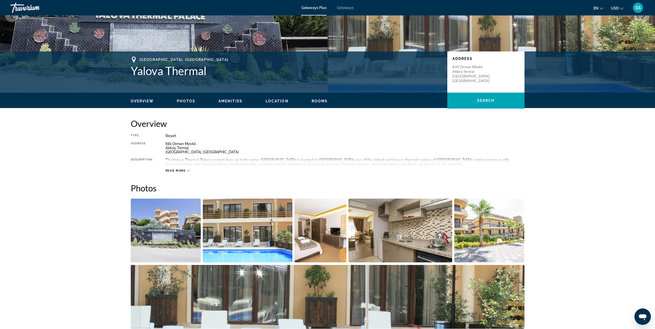
scroll to position [206, 0]
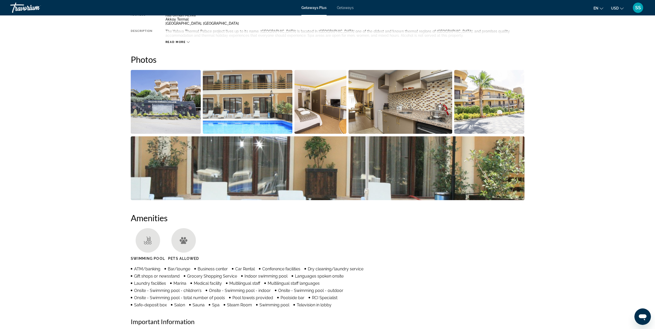
click at [175, 101] on img "Open full-screen image slider" at bounding box center [166, 102] width 70 height 64
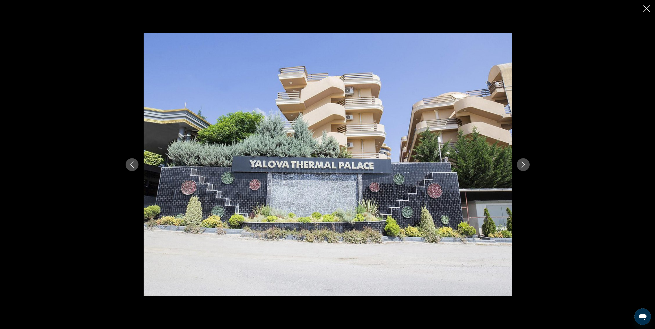
click at [523, 165] on icon "Next image" at bounding box center [523, 165] width 6 height 6
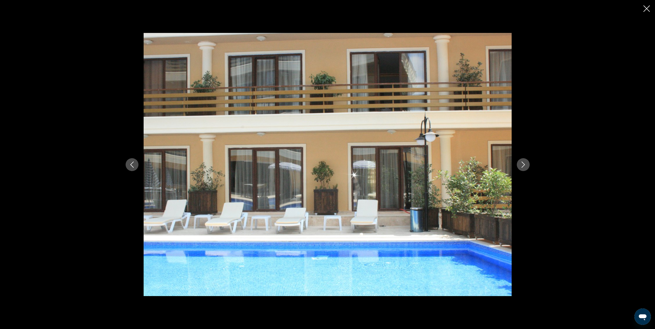
click at [523, 165] on icon "Next image" at bounding box center [523, 165] width 6 height 6
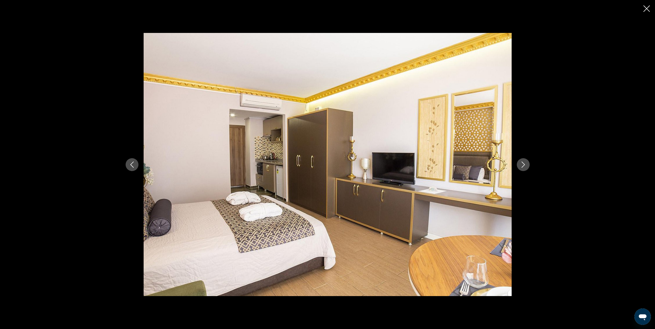
click at [523, 165] on icon "Next image" at bounding box center [523, 165] width 6 height 6
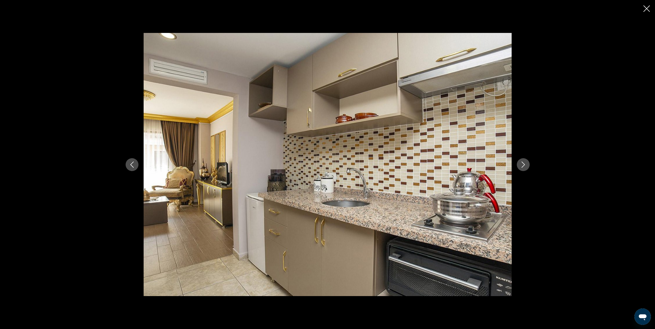
click at [523, 165] on icon "Next image" at bounding box center [523, 165] width 6 height 6
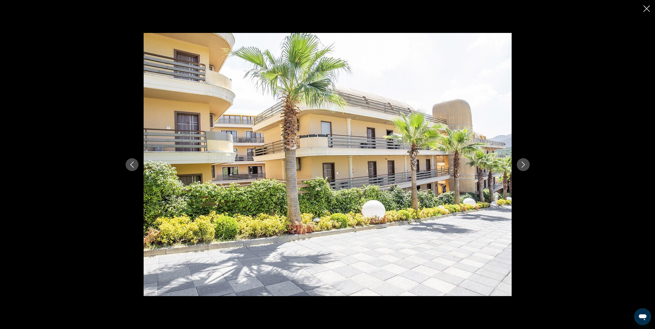
click at [523, 165] on icon "Next image" at bounding box center [523, 165] width 6 height 6
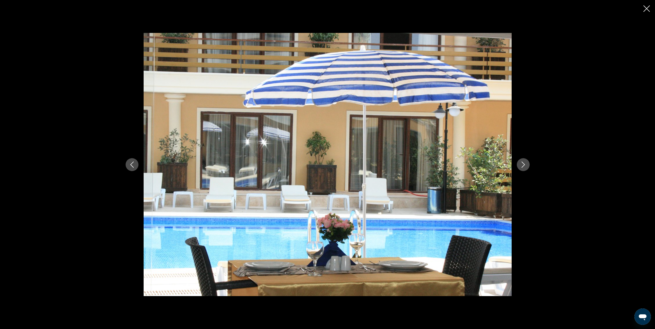
click at [523, 165] on icon "Next image" at bounding box center [523, 165] width 6 height 6
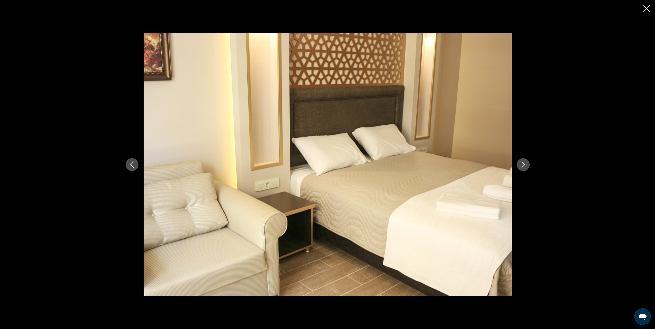
click at [523, 165] on icon "Next image" at bounding box center [523, 165] width 6 height 6
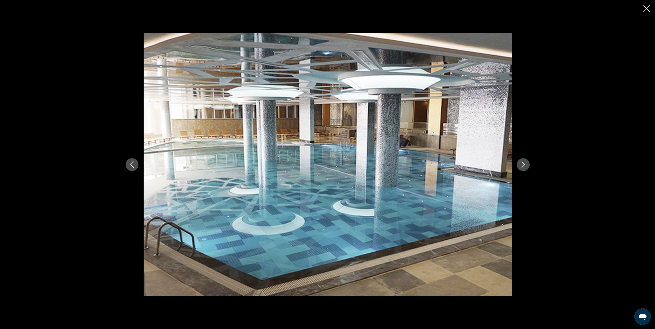
click at [523, 165] on icon "Next image" at bounding box center [523, 165] width 6 height 6
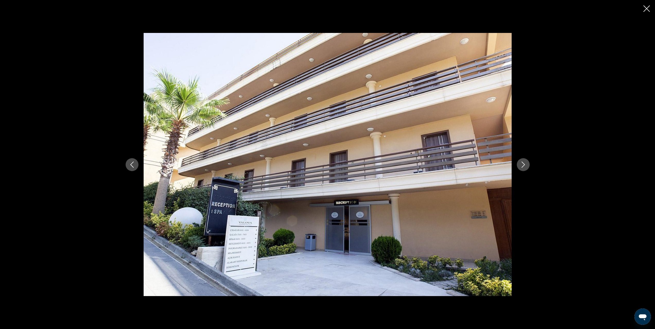
click at [525, 166] on icon "Next image" at bounding box center [523, 165] width 6 height 6
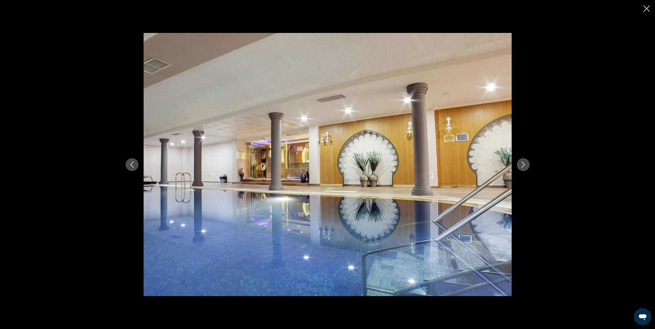
click at [525, 166] on icon "Next image" at bounding box center [523, 165] width 6 height 6
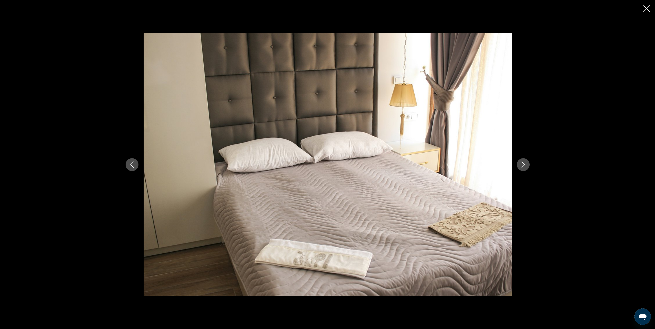
click at [525, 166] on icon "Next image" at bounding box center [523, 165] width 6 height 6
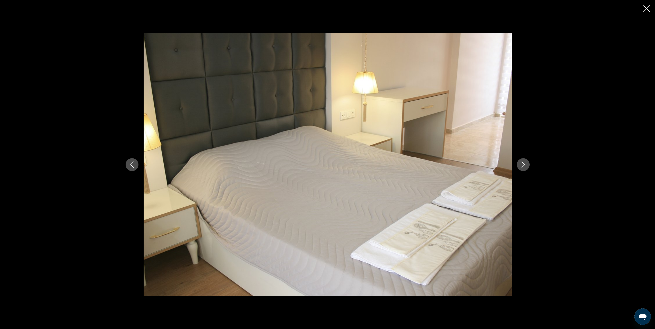
click at [525, 166] on icon "Next image" at bounding box center [523, 165] width 6 height 6
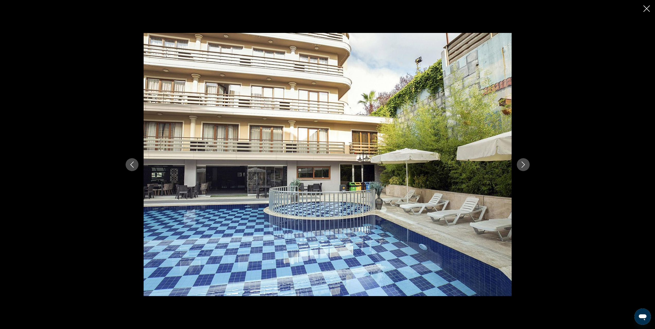
click at [648, 8] on icon "Close slideshow" at bounding box center [647, 8] width 6 height 6
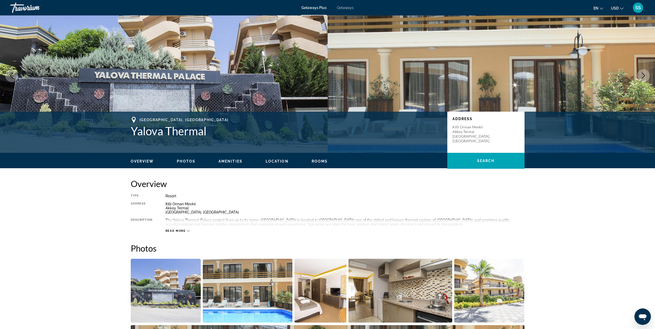
scroll to position [0, 0]
